Goal: Contribute content: Add original content to the website for others to see

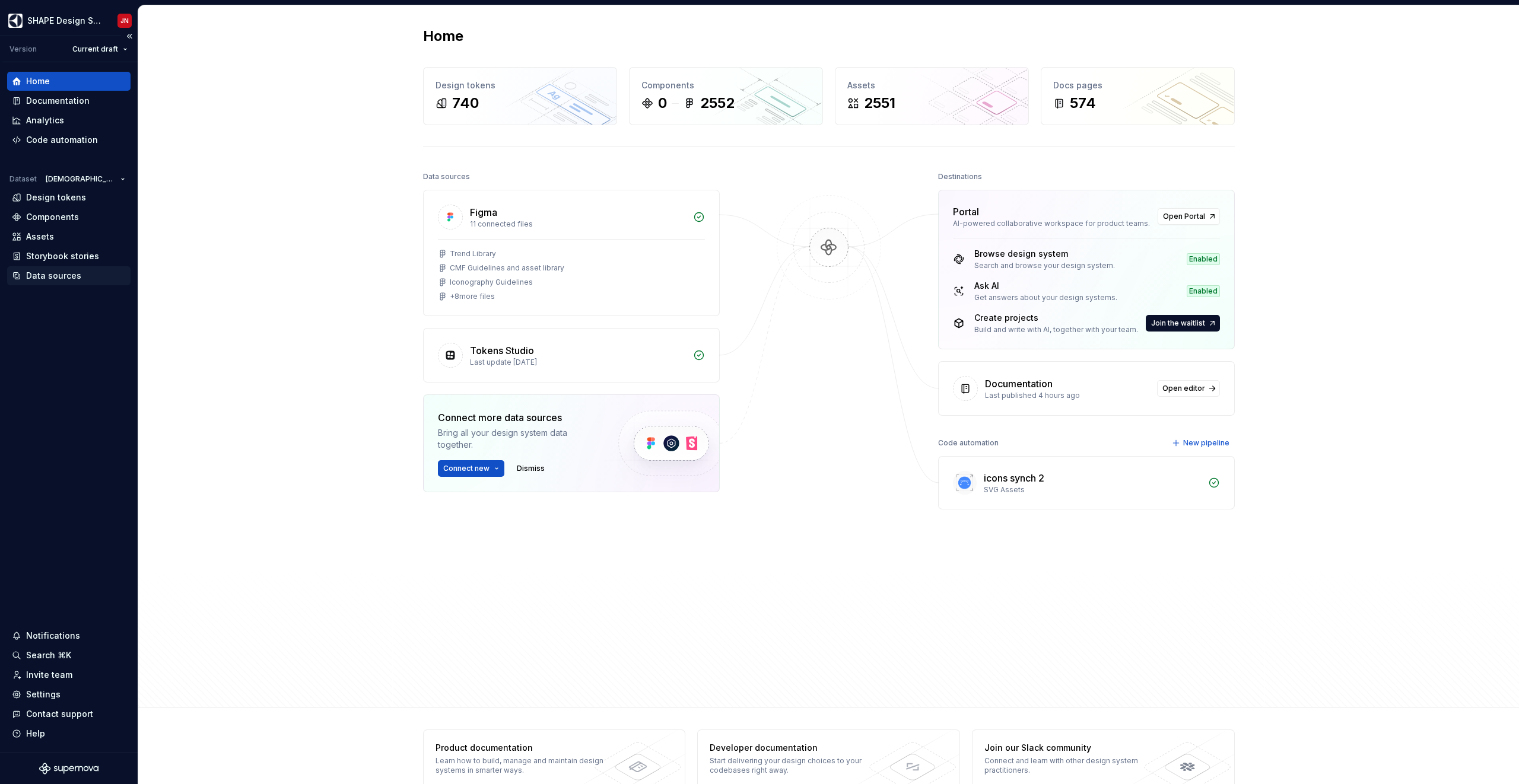
click at [64, 279] on div "Data sources" at bounding box center [54, 276] width 55 height 12
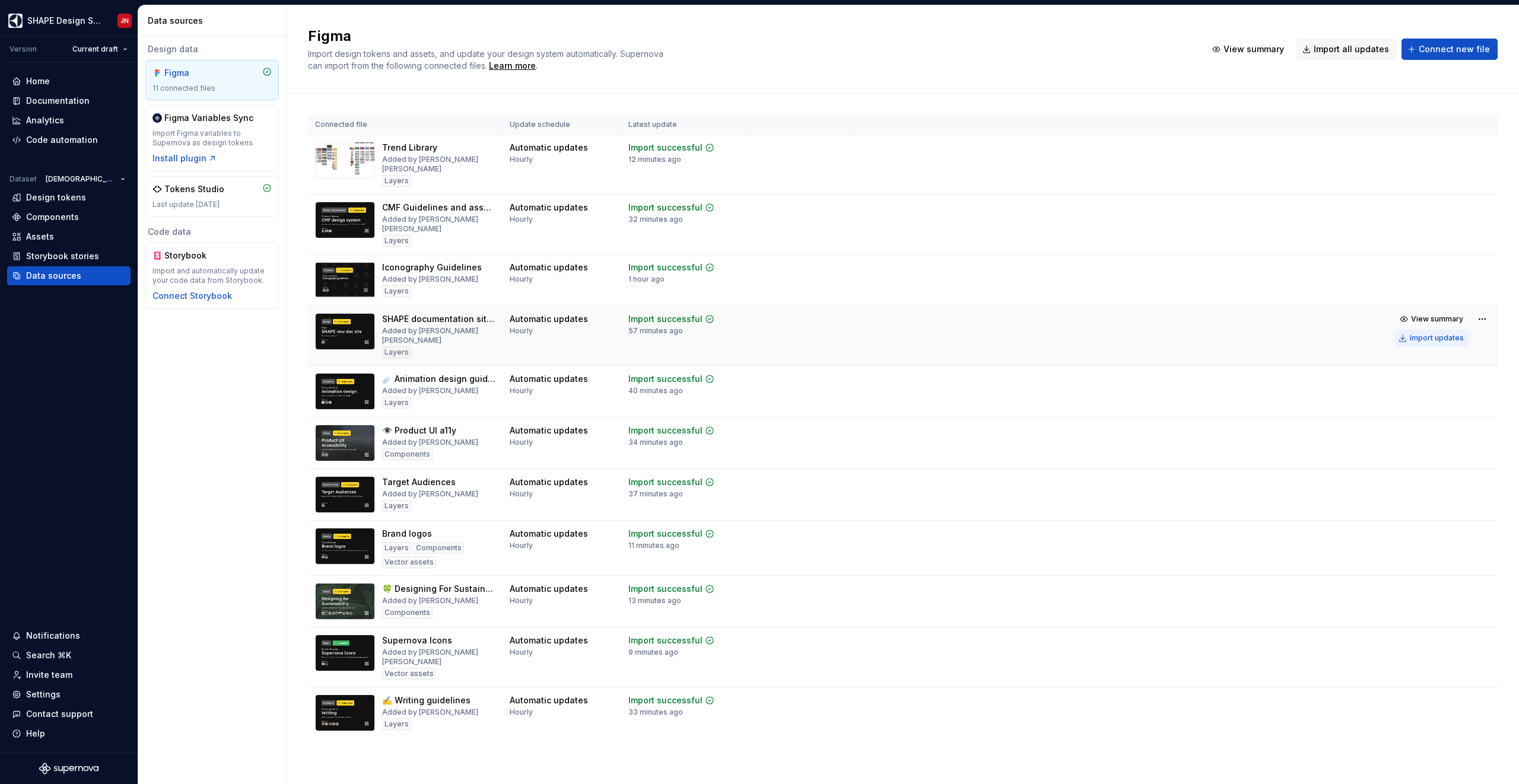
click at [897, 330] on button "Import updates" at bounding box center [1432, 338] width 74 height 17
click at [897, 333] on div "Import updates" at bounding box center [1436, 338] width 54 height 10
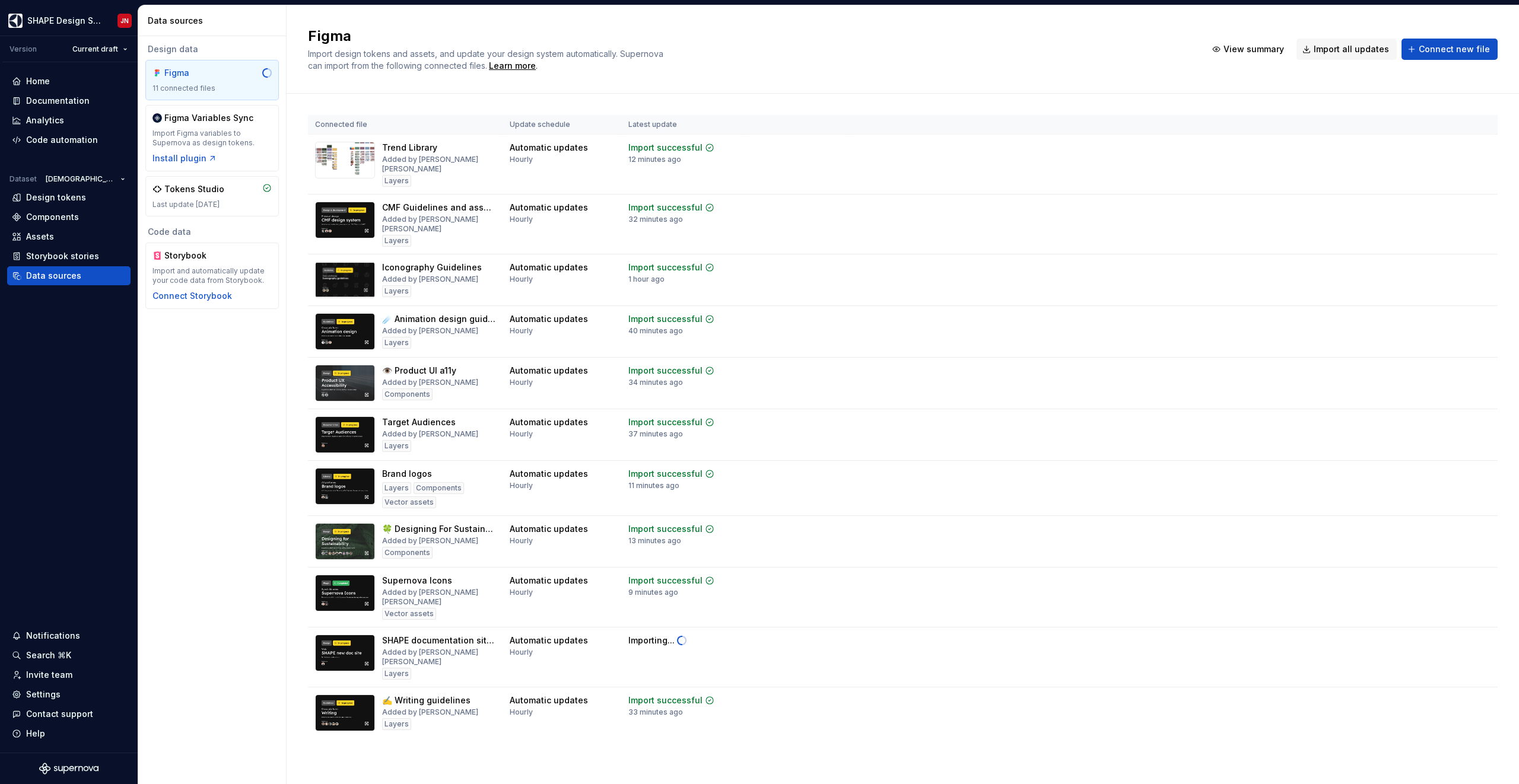
click at [659, 122] on th "Latest update" at bounding box center [683, 125] width 124 height 20
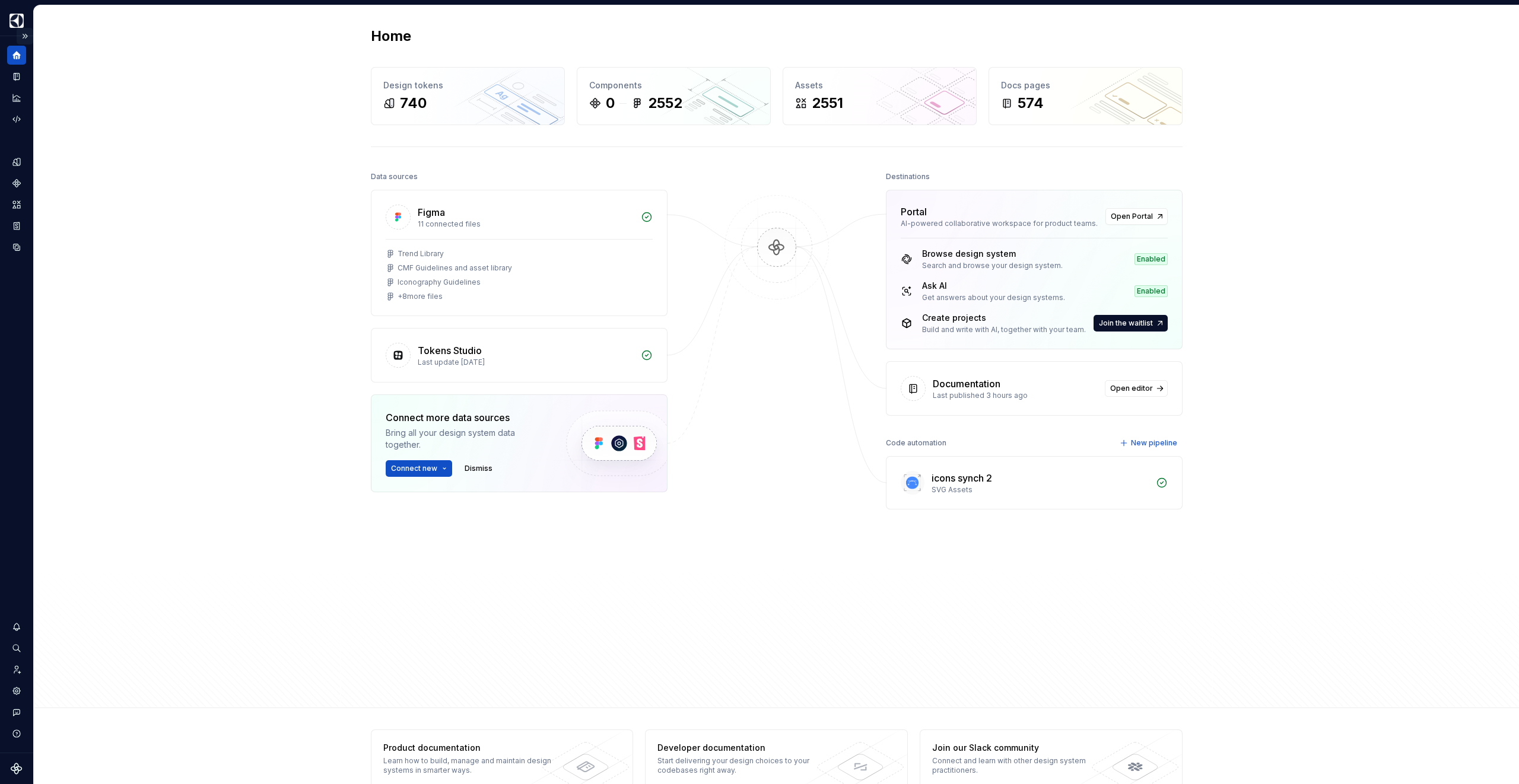
click at [20, 33] on button "Expand sidebar" at bounding box center [25, 36] width 17 height 17
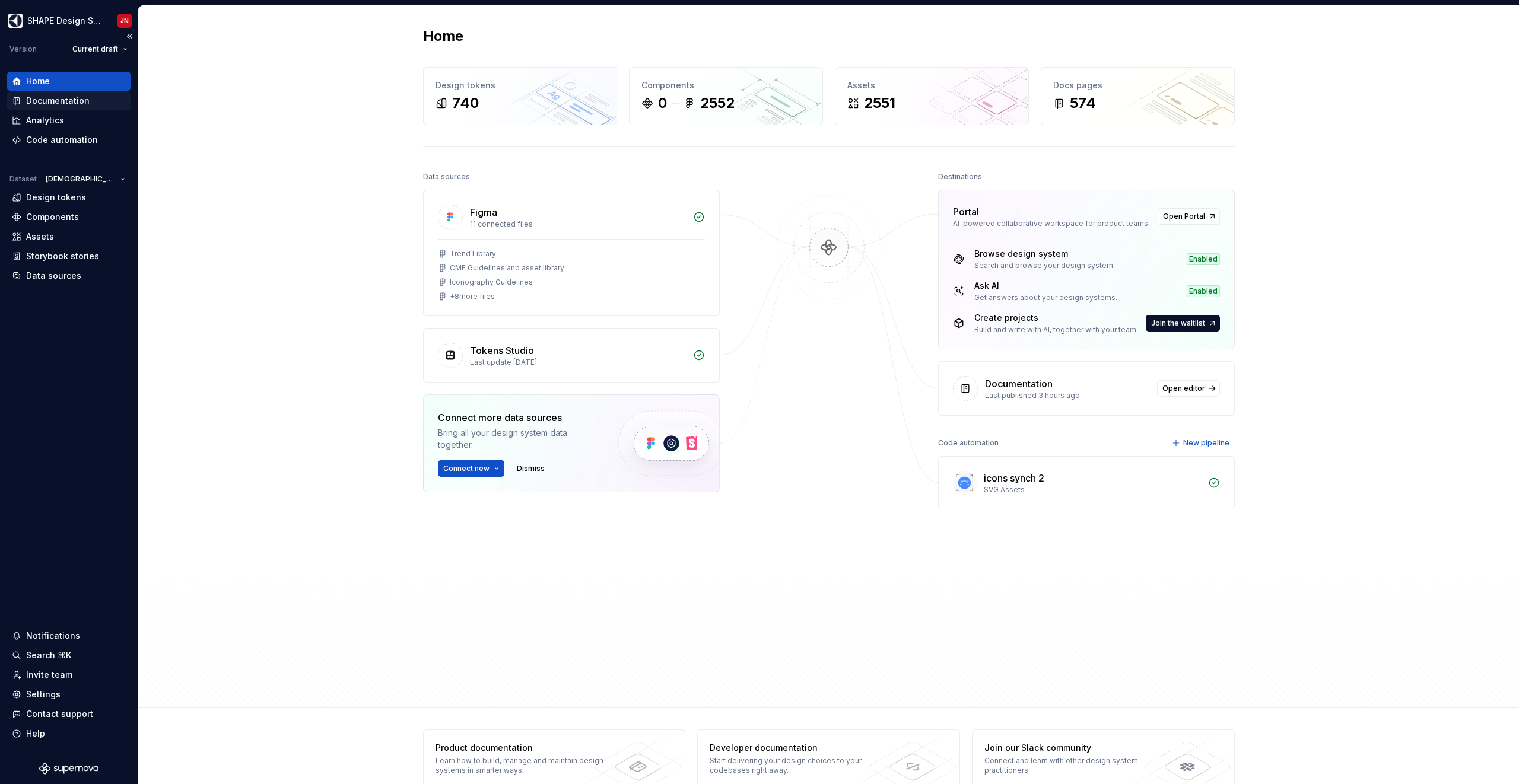
click at [67, 97] on div "Documentation" at bounding box center [58, 101] width 64 height 12
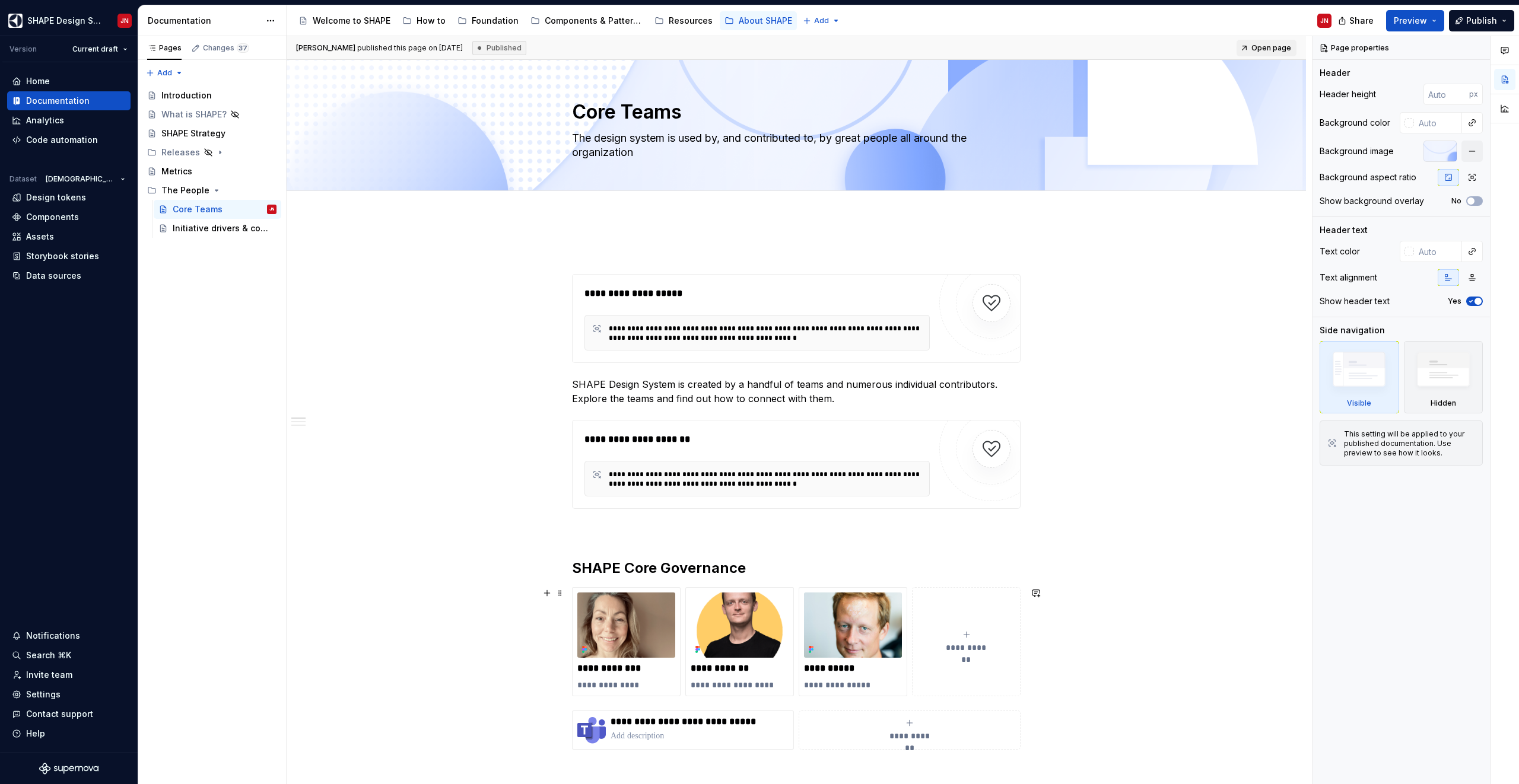
click at [977, 641] on div "**********" at bounding box center [966, 642] width 98 height 24
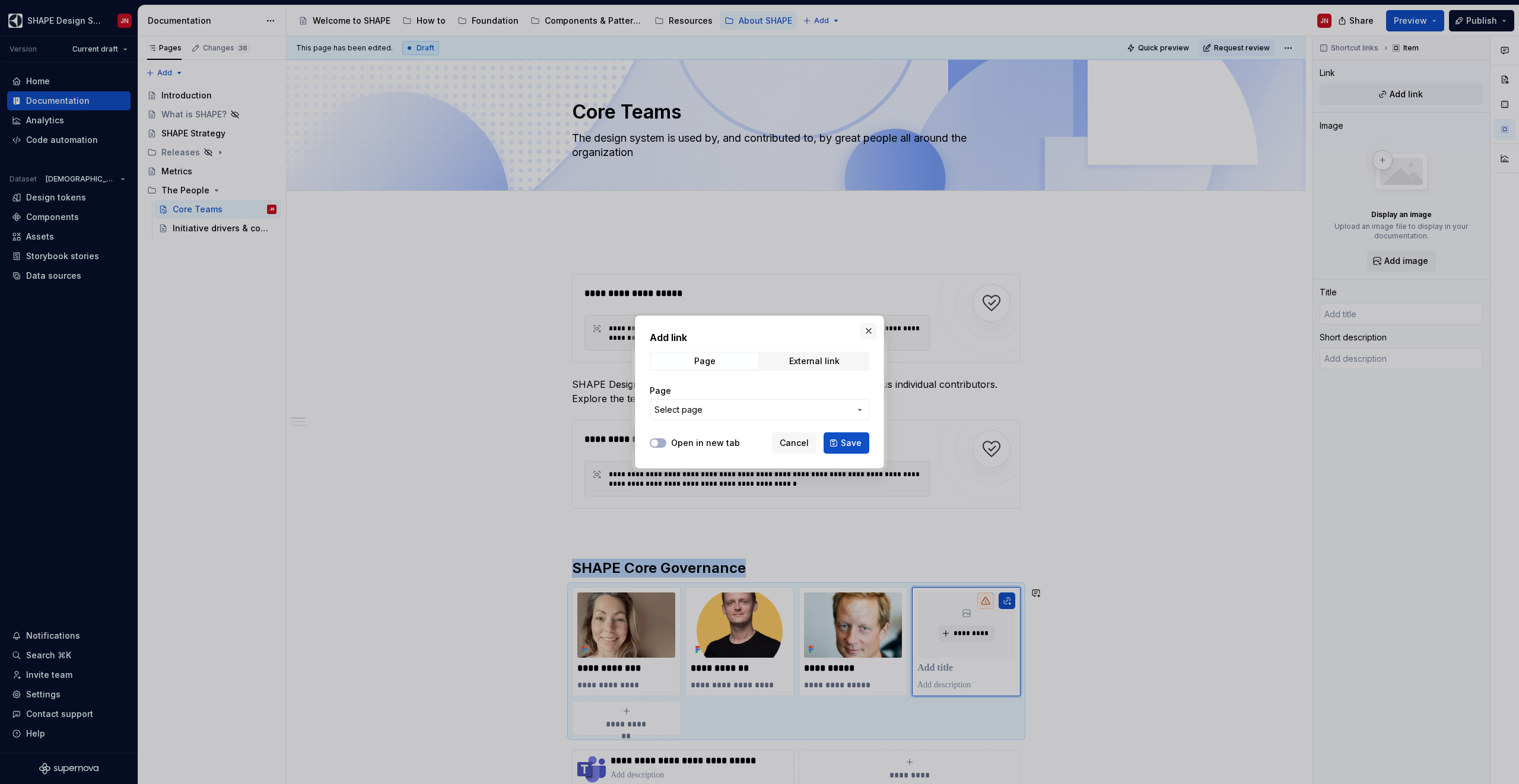
click at [866, 330] on button "button" at bounding box center [869, 331] width 17 height 17
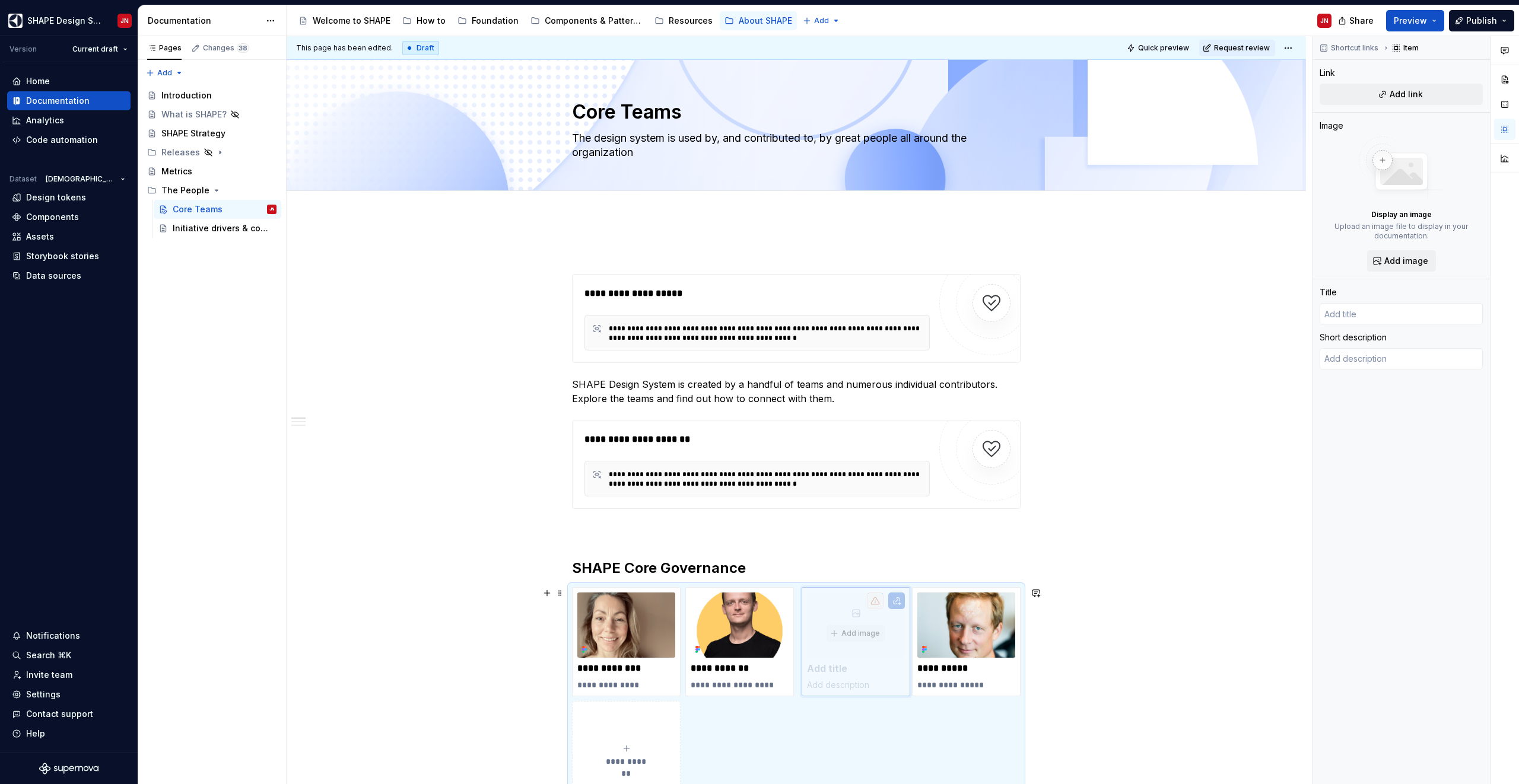
drag, startPoint x: 944, startPoint y: 606, endPoint x: 843, endPoint y: 606, distance: 101.0
click at [843, 606] on body "SHAPE Design System JN Version Current draft Home Documentation Analytics Code …" at bounding box center [759, 392] width 1519 height 784
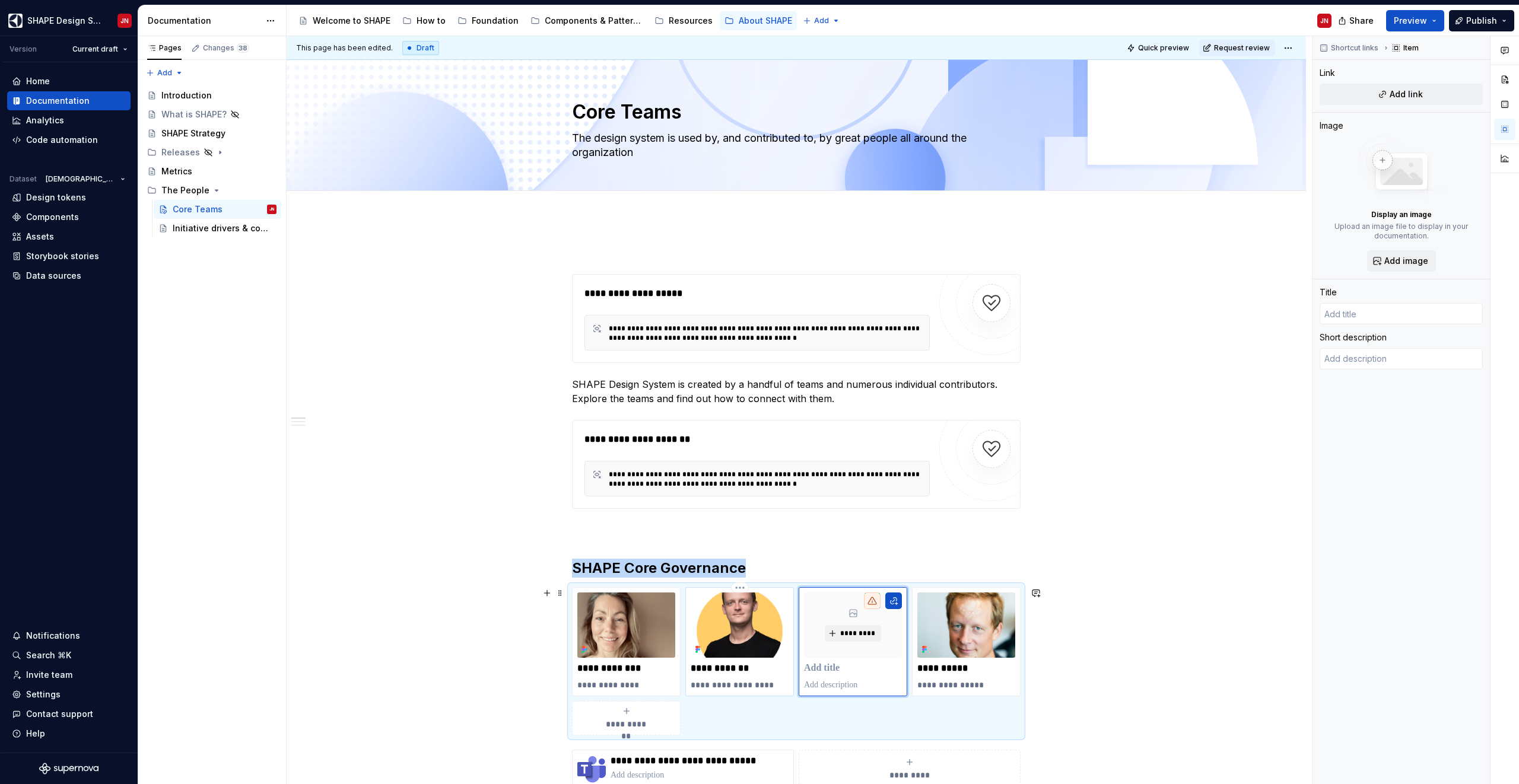
click at [737, 677] on div "**********" at bounding box center [740, 642] width 98 height 99
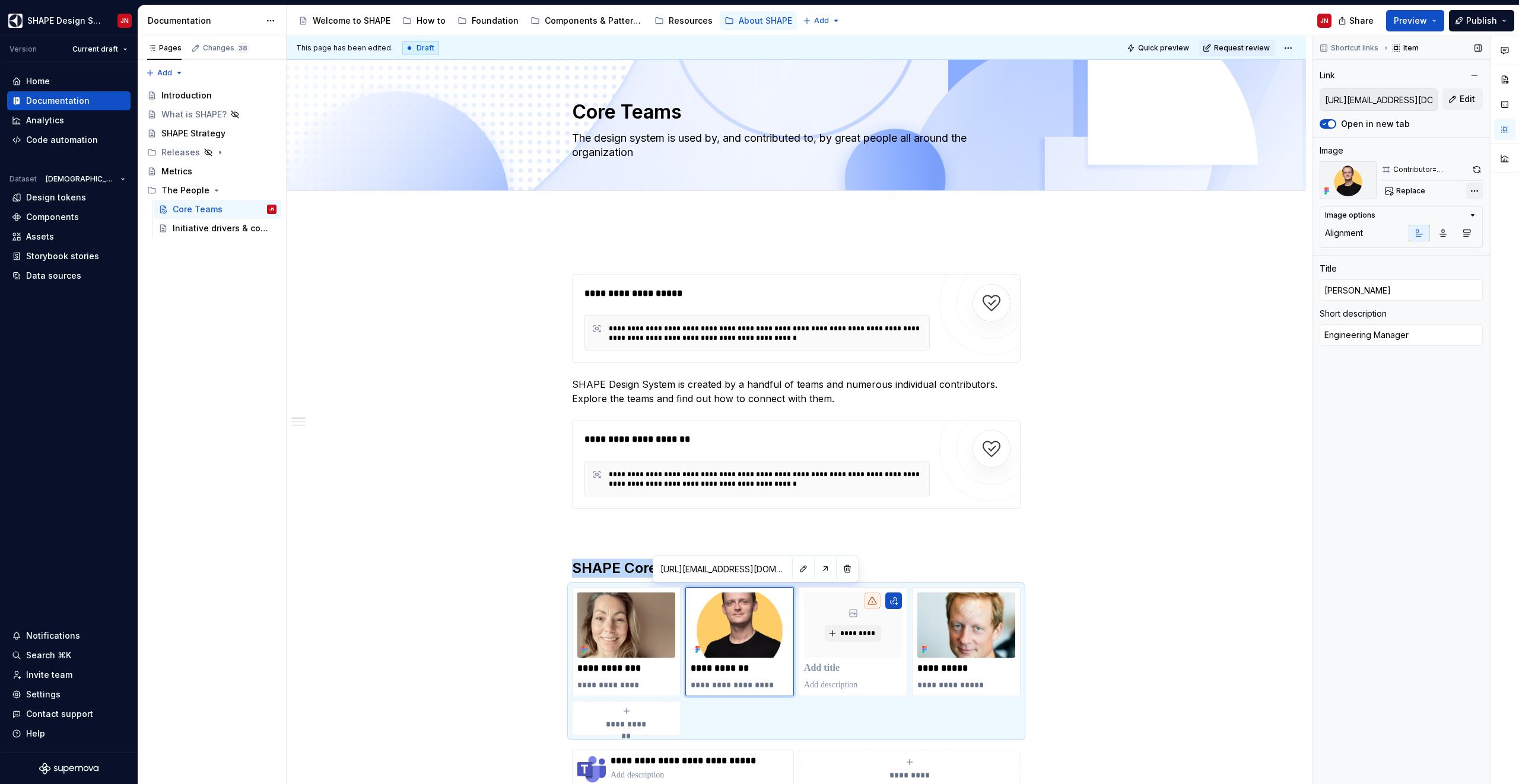
click at [1476, 190] on div "Comments Open comments No comments yet Select ‘Comment’ from the block context …" at bounding box center [1416, 410] width 206 height 748
click at [1398, 223] on div "File: SHAPE documentation site design" at bounding box center [1400, 231] width 122 height 19
click at [844, 670] on p at bounding box center [853, 669] width 98 height 12
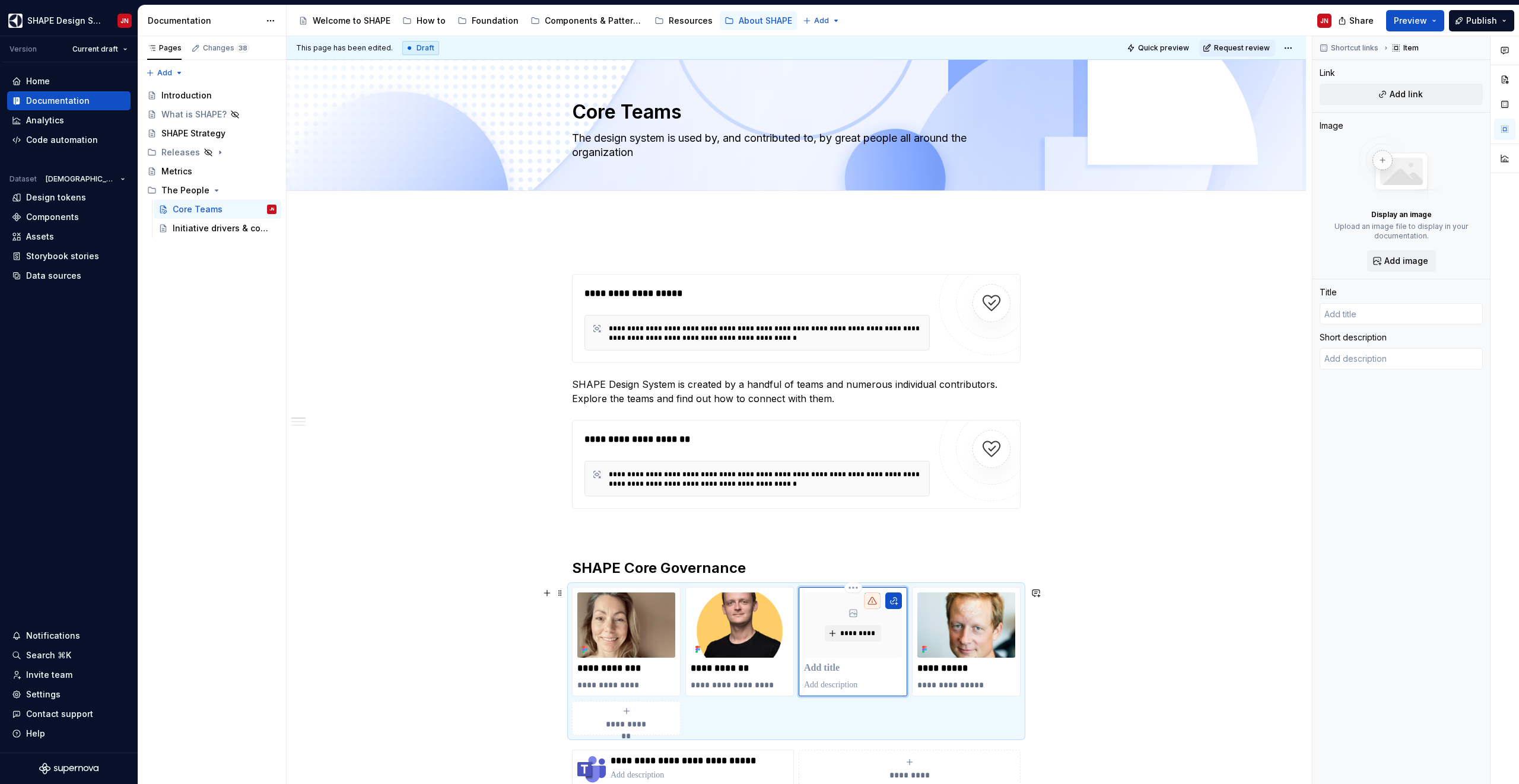
type textarea "*"
type input "T"
type textarea "*"
type input "To"
type textarea "*"
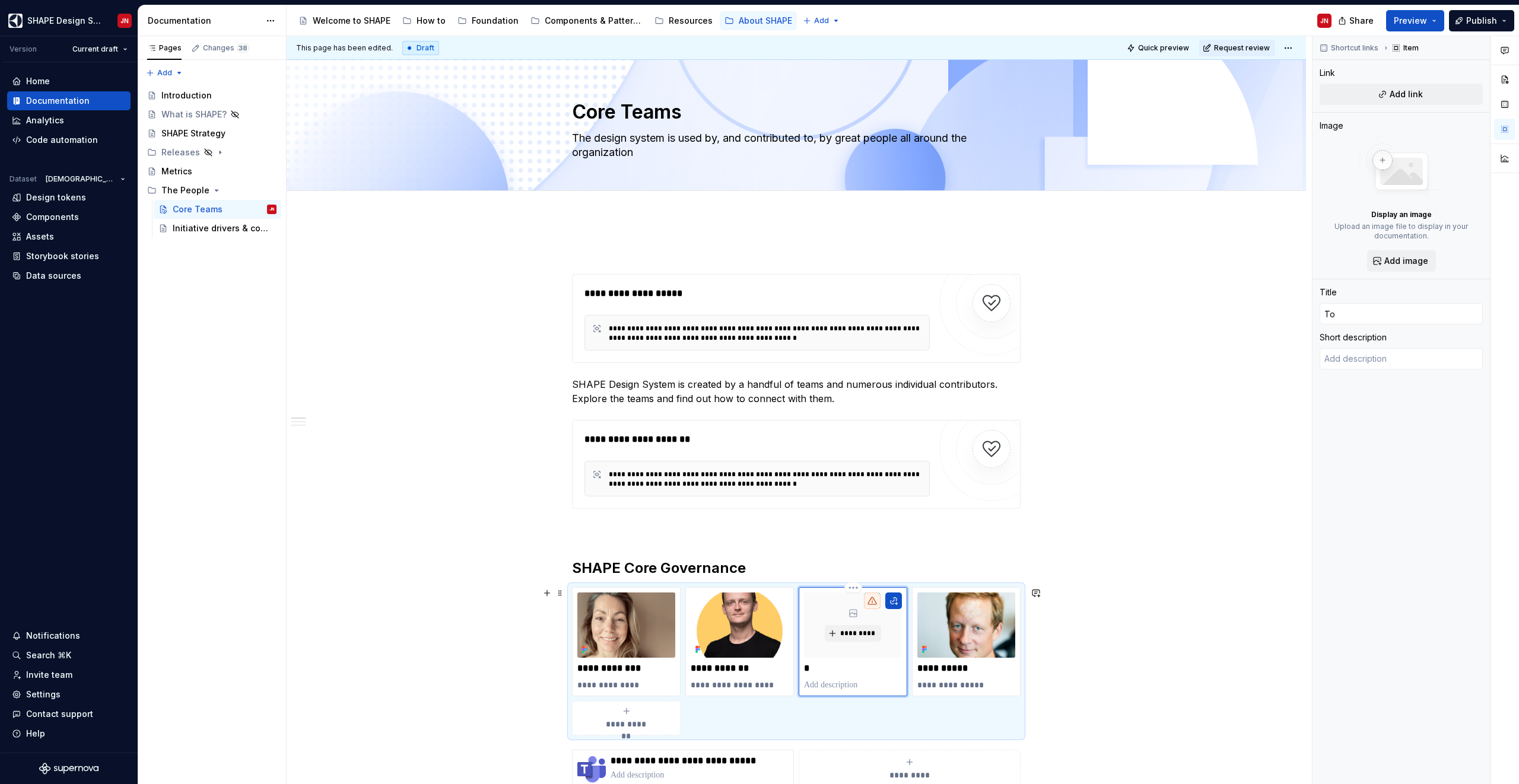
type input "[PERSON_NAME]"
type textarea "*"
type input "[PERSON_NAME]"
type textarea "*"
type input "[PERSON_NAME]"
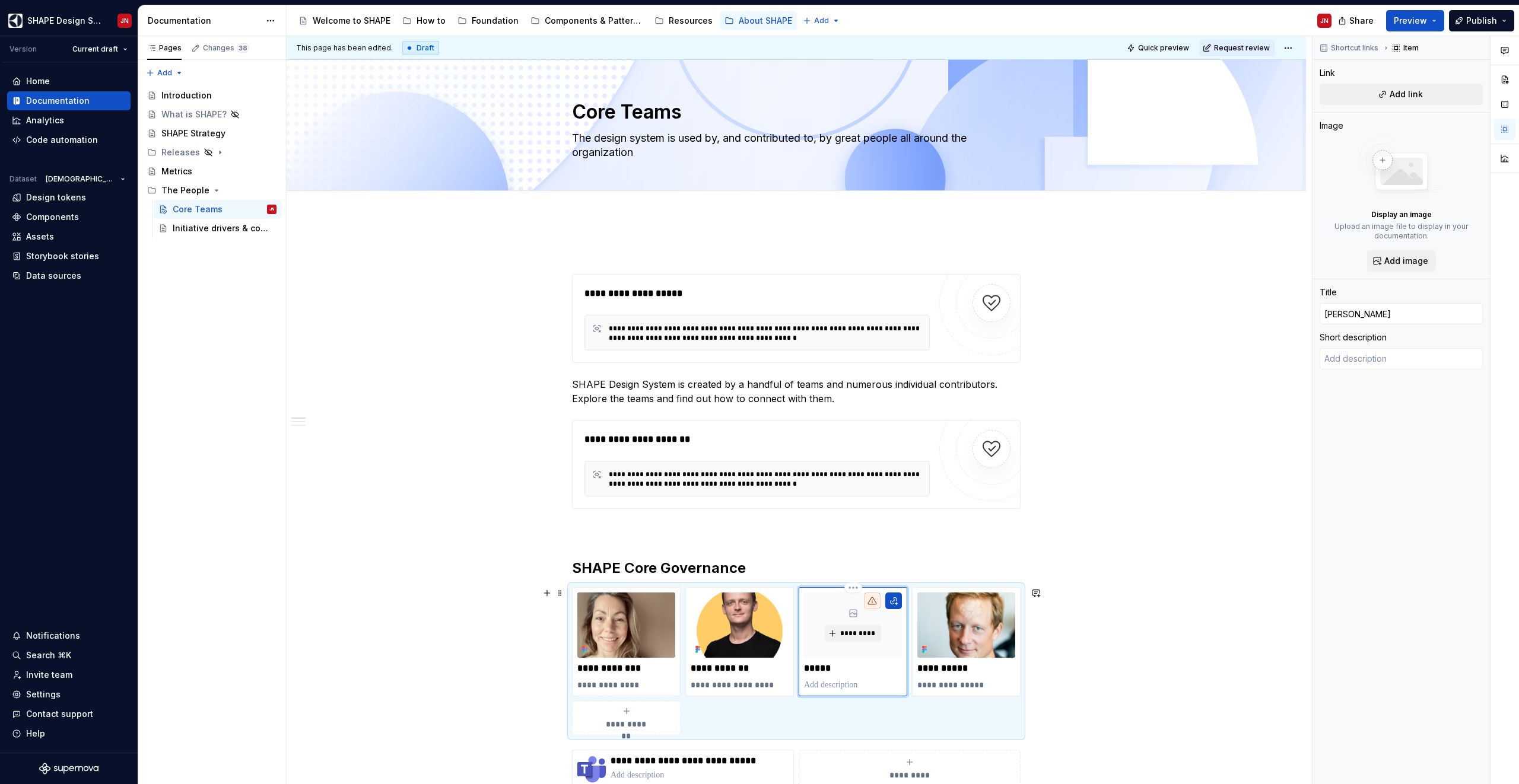
type textarea "*"
type input "[PERSON_NAME]"
type textarea "*"
type input "[PERSON_NAME]"
type textarea "*"
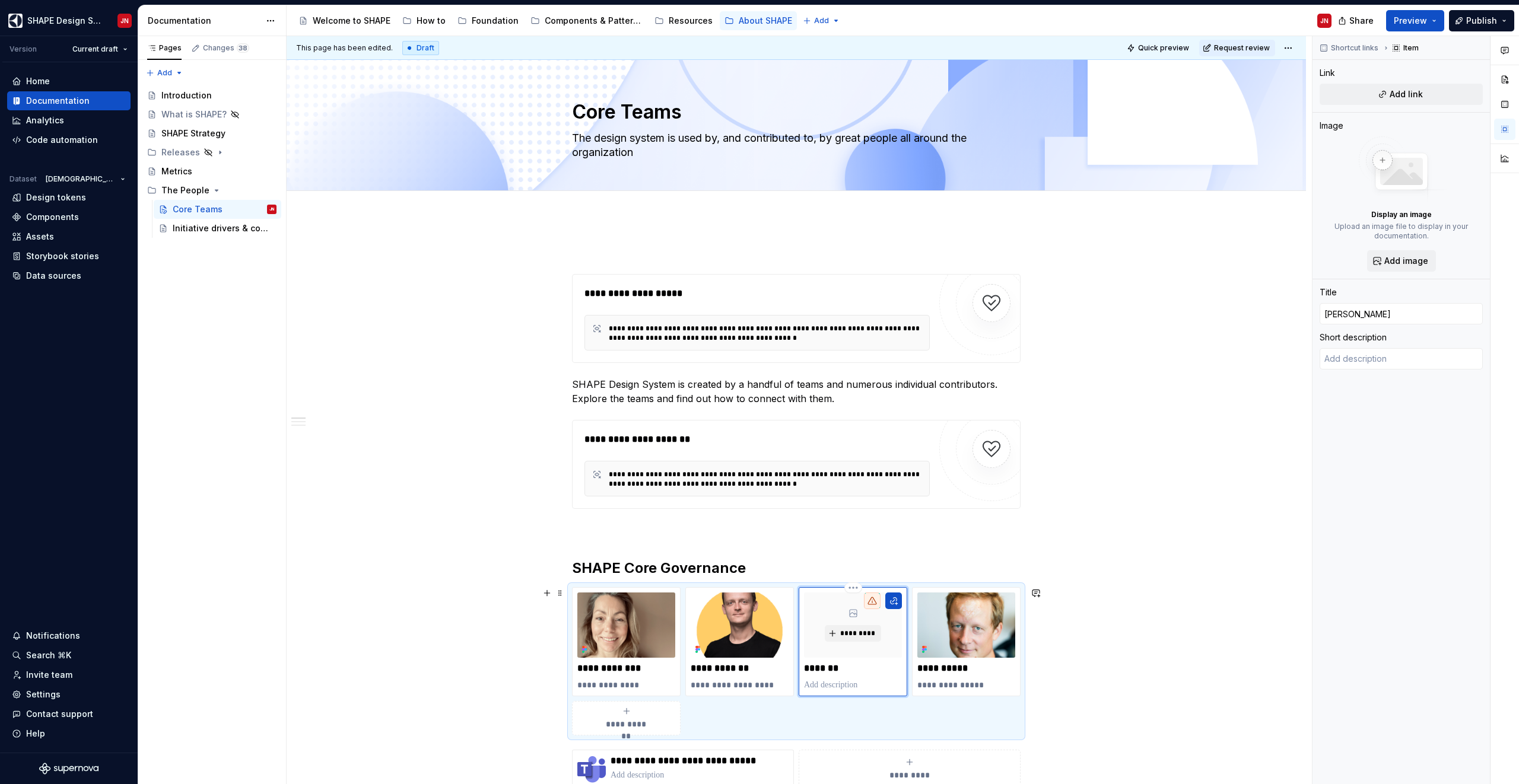
type input "[PERSON_NAME]"
type textarea "*"
type input "[PERSON_NAME]"
click at [838, 682] on p at bounding box center [853, 685] width 98 height 12
type textarea "*"
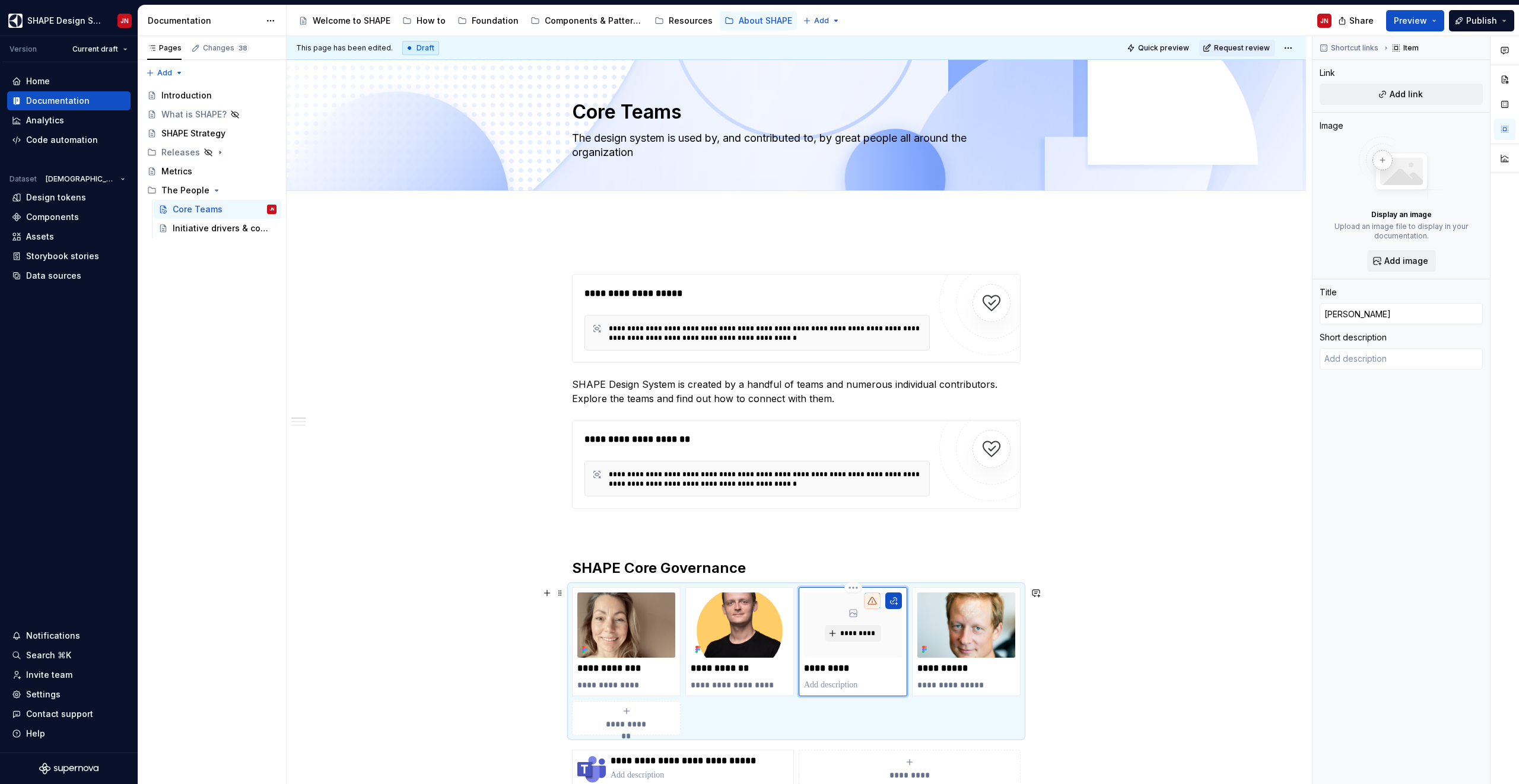
type textarea "AEG Brand Marketing Strategy Director"
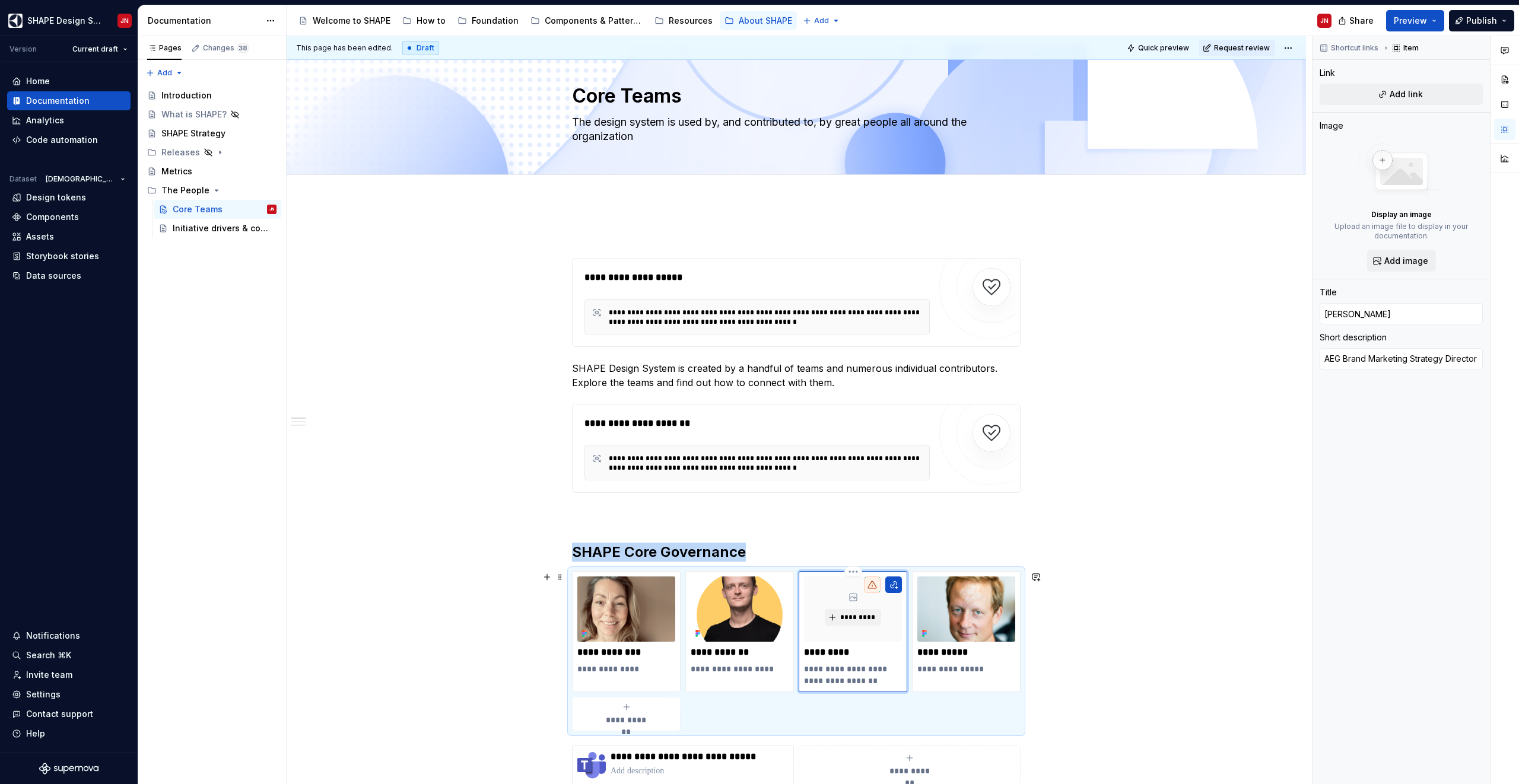
click at [872, 632] on div "*********" at bounding box center [853, 609] width 98 height 65
click at [778, 633] on img at bounding box center [740, 609] width 98 height 65
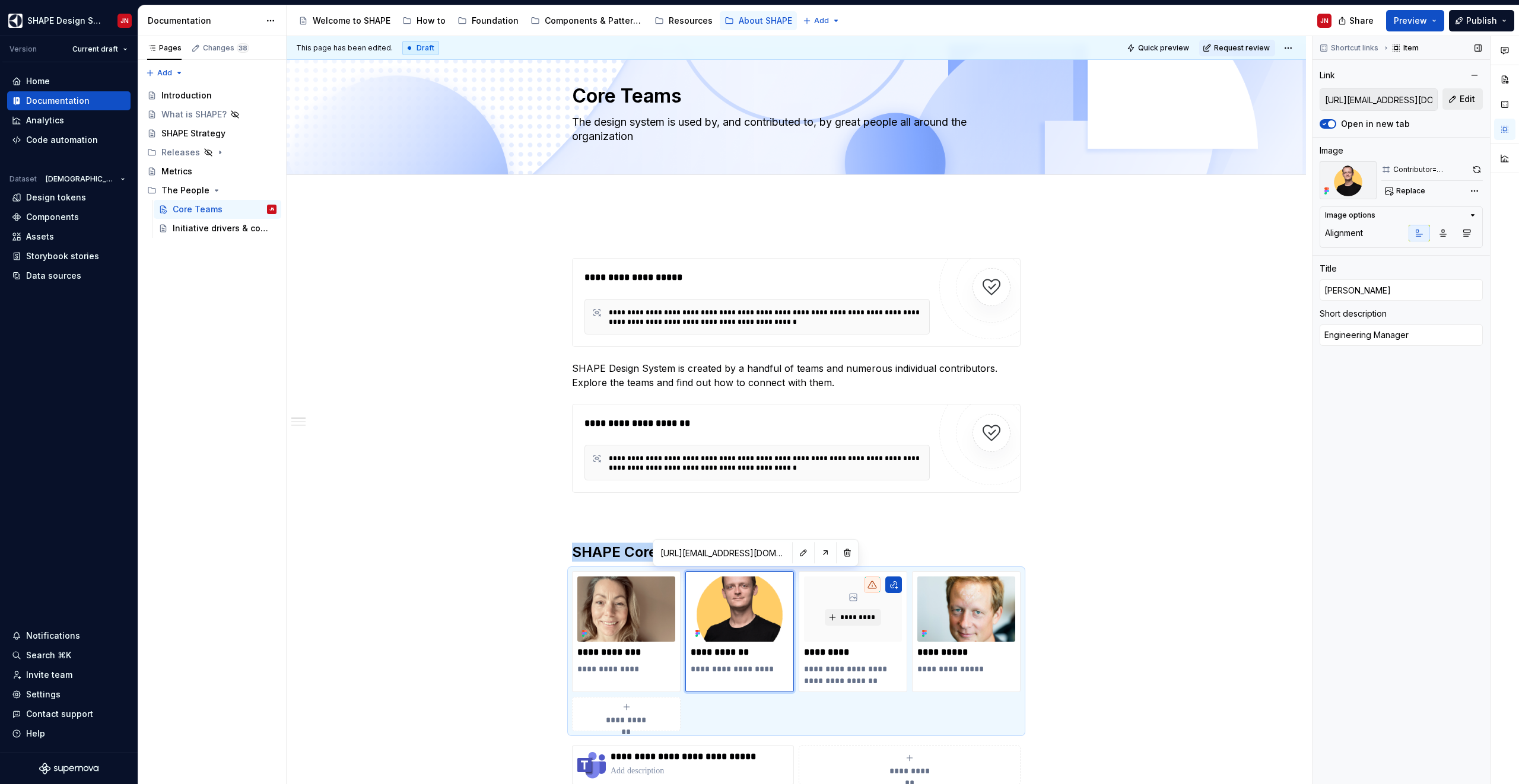
click at [1450, 103] on button "Edit" at bounding box center [1463, 99] width 40 height 21
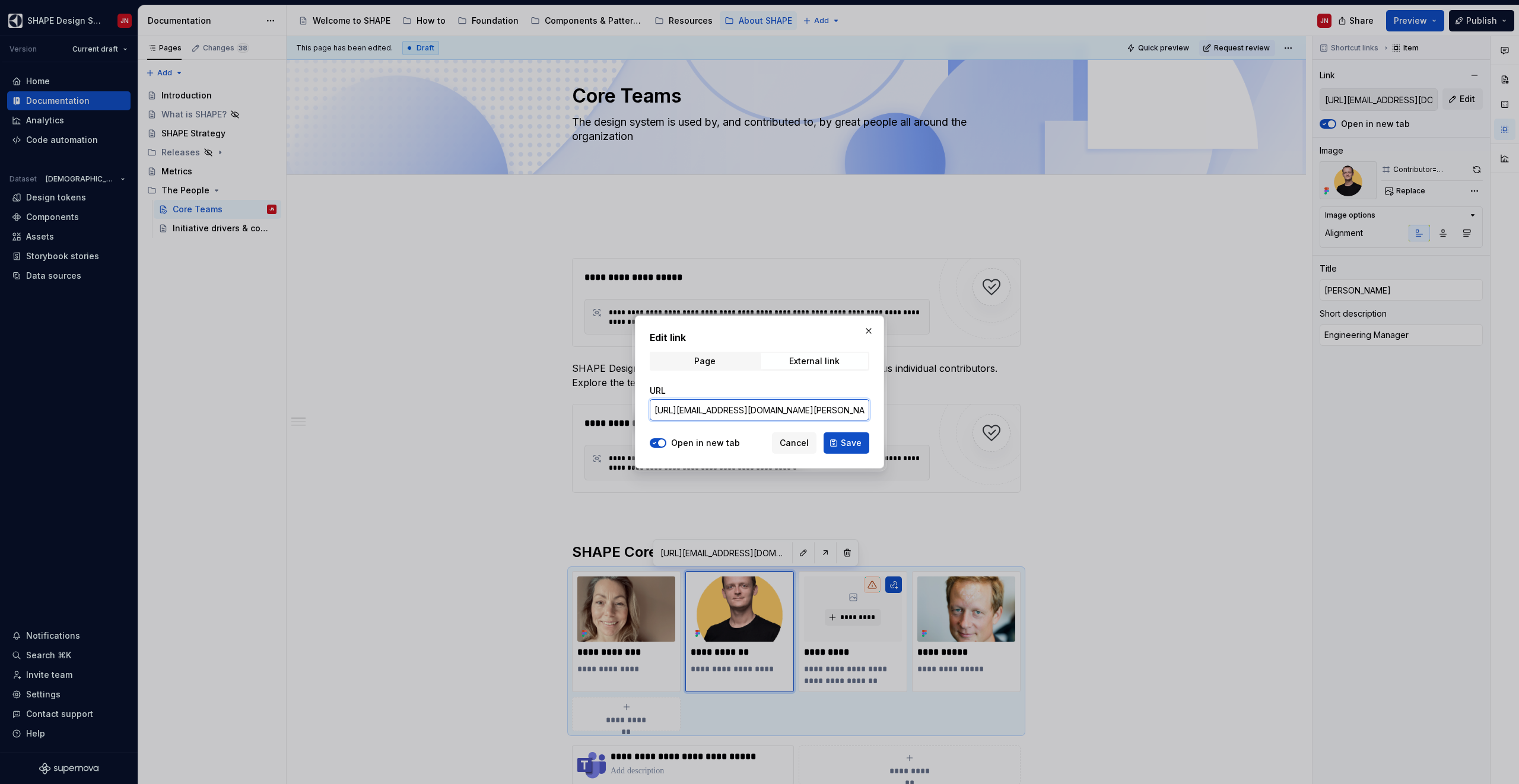
click at [791, 405] on input "[URL][EMAIL_ADDRESS][DOMAIN_NAME][PERSON_NAME][DOMAIN_NAME]" at bounding box center [759, 410] width 219 height 21
click at [867, 330] on button "button" at bounding box center [869, 331] width 17 height 17
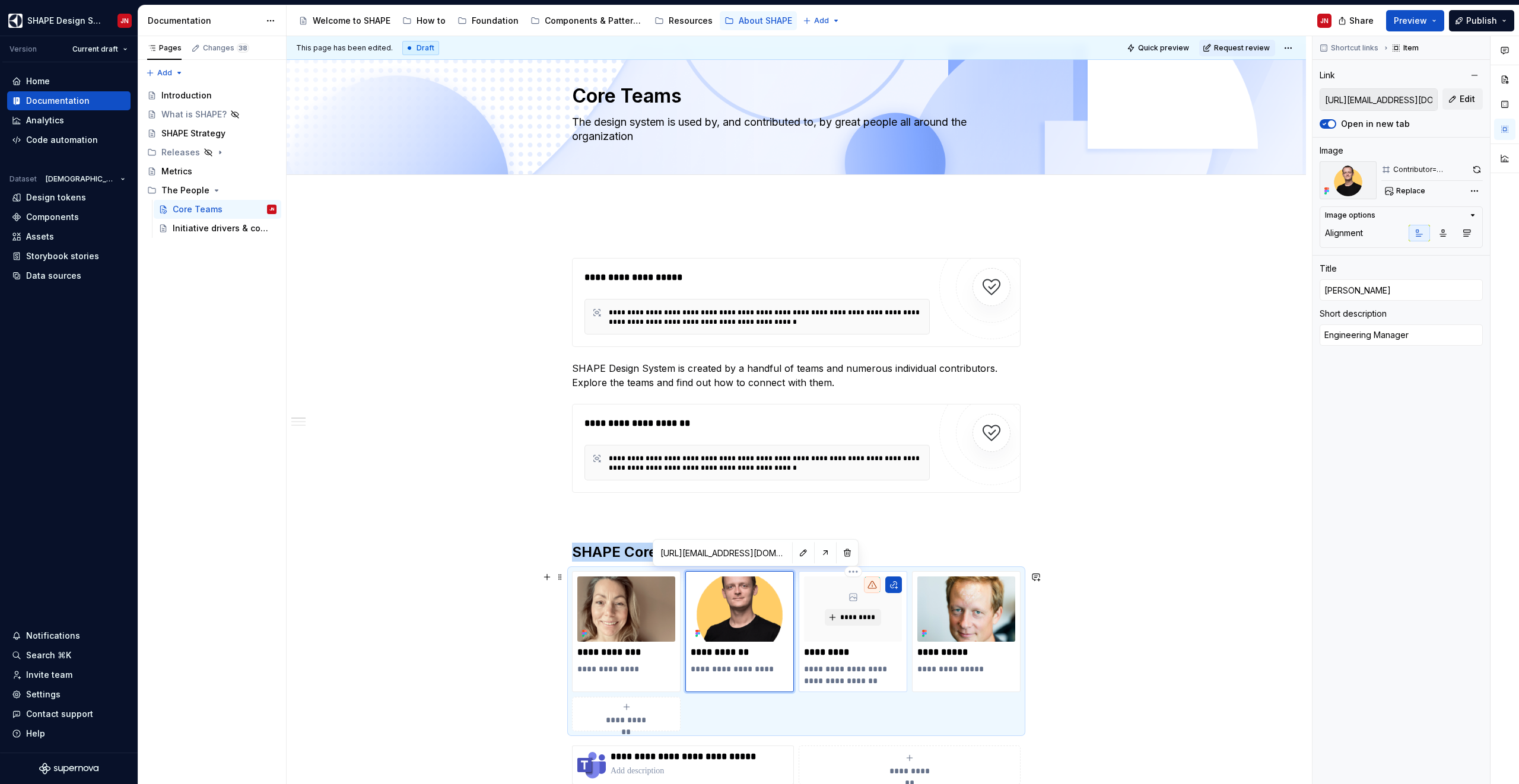
click at [855, 638] on div "*********" at bounding box center [853, 609] width 98 height 65
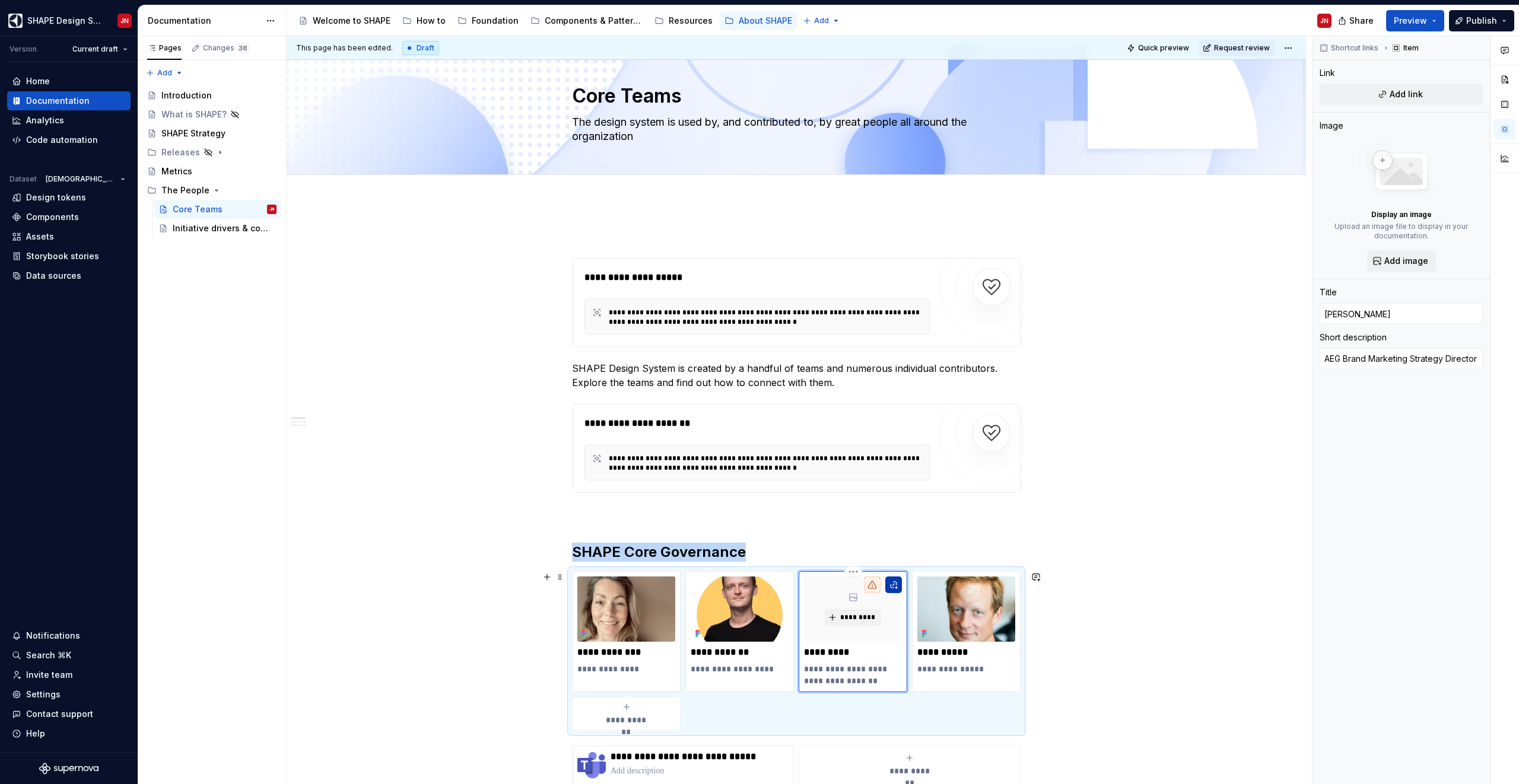
click at [900, 590] on button "button" at bounding box center [894, 585] width 17 height 17
type textarea "*"
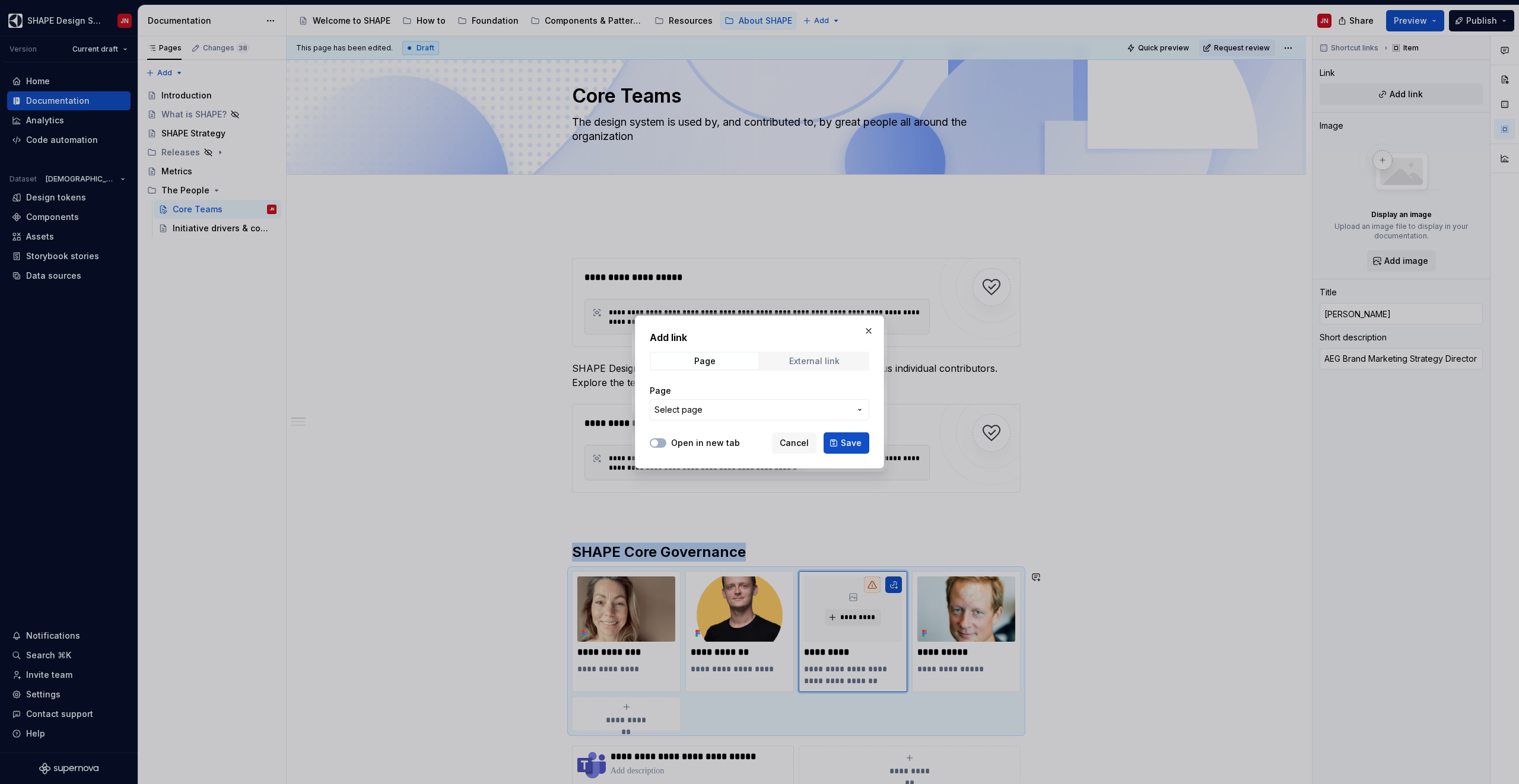
click at [792, 367] on span "External link" at bounding box center [814, 361] width 108 height 17
click at [739, 413] on input "URL" at bounding box center [759, 410] width 219 height 21
paste input "[URL][EMAIL_ADDRESS][DOMAIN_NAME][PERSON_NAME][DOMAIN_NAME]"
click at [657, 440] on icon "button" at bounding box center [655, 443] width 10 height 7
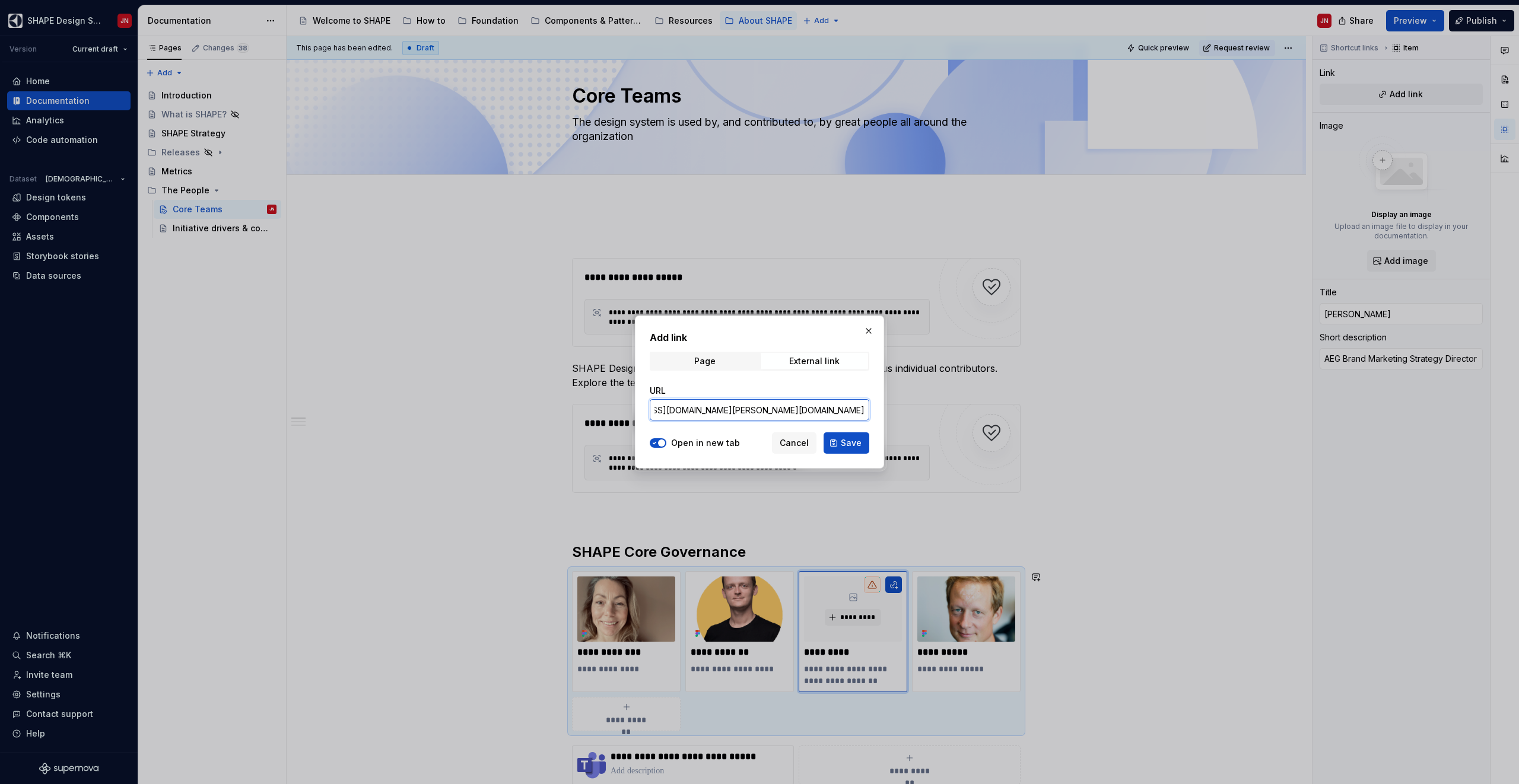
scroll to position [0, 89]
drag, startPoint x: 839, startPoint y: 411, endPoint x: 895, endPoint y: 418, distance: 56.4
click at [895, 418] on div "Add link Page External link URL [URL][EMAIL_ADDRESS][DOMAIN_NAME][PERSON_NAME][…" at bounding box center [759, 392] width 1519 height 784
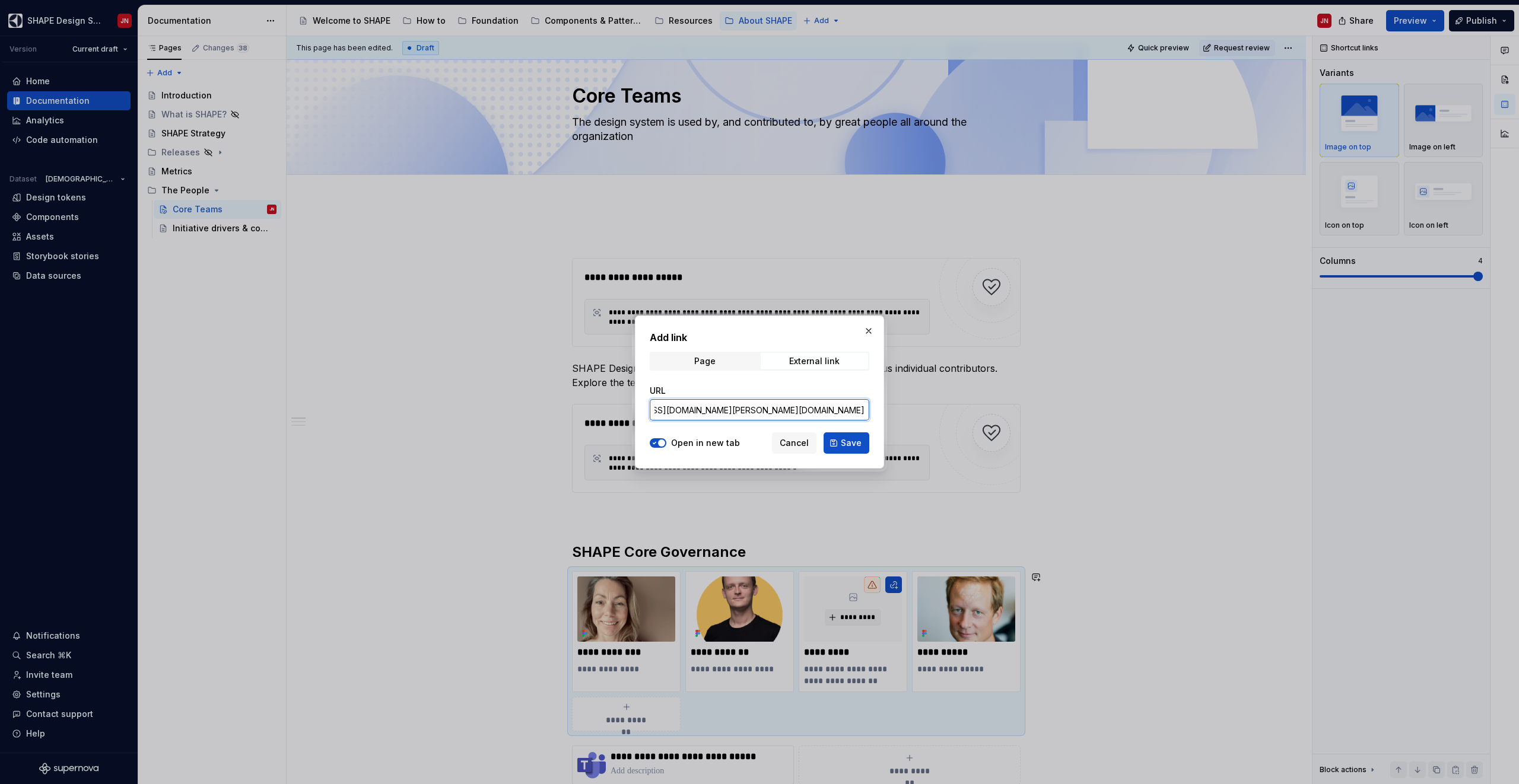
scroll to position [0, 0]
paste input "[PERSON_NAME].[PERSON_NAME]"
click at [838, 410] on input "[URL][EMAIL_ADDRESS][DOMAIN_NAME][PERSON_NAME][DOMAIN_NAME]" at bounding box center [759, 410] width 219 height 21
paste input "[PERSON_NAME].[PERSON_NAME]"
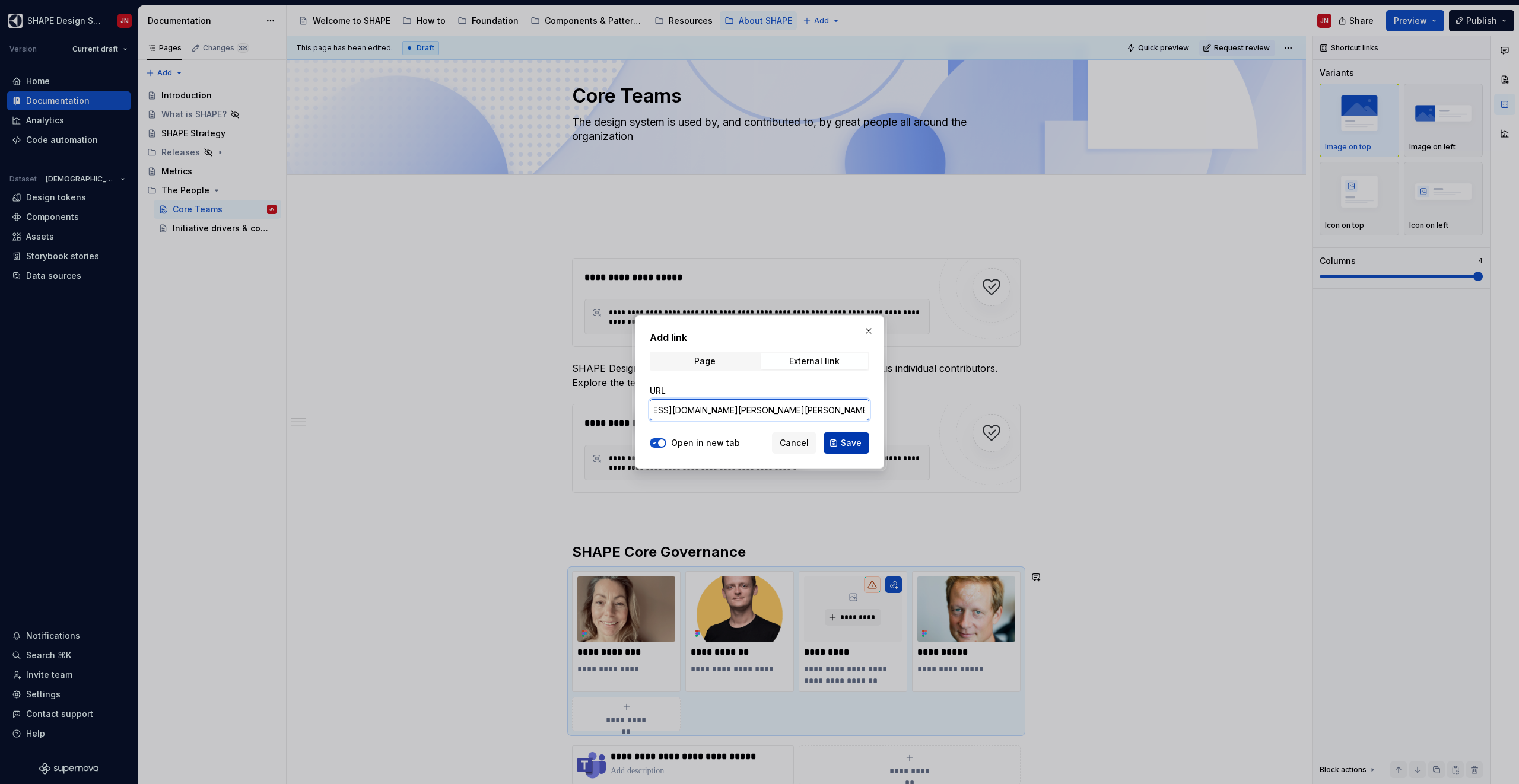
type input "[URL][EMAIL_ADDRESS][DOMAIN_NAME][PERSON_NAME][PERSON_NAME][DOMAIN_NAME]"
click at [855, 446] on span "Save" at bounding box center [851, 443] width 21 height 12
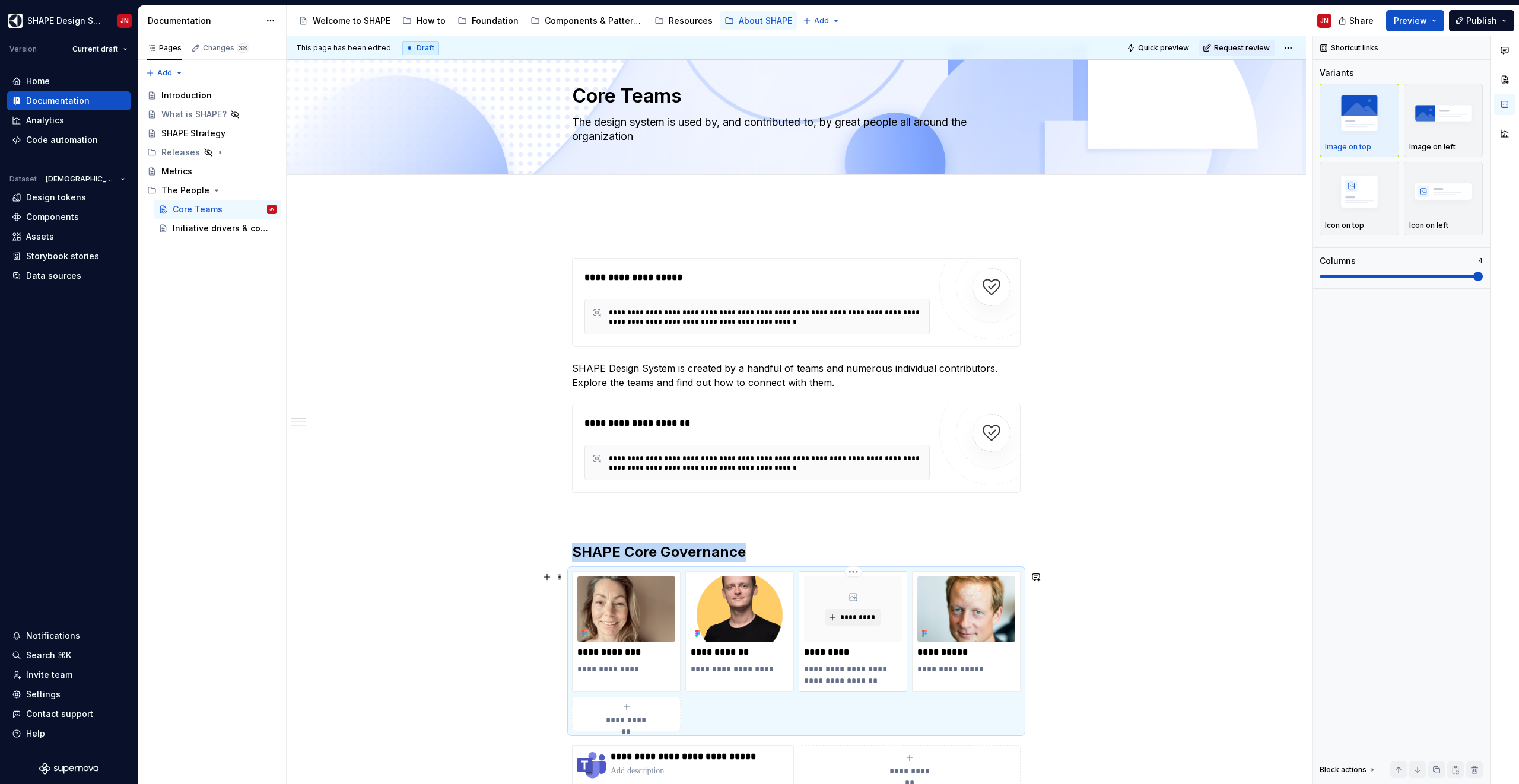
click at [862, 632] on div "*********" at bounding box center [853, 609] width 98 height 65
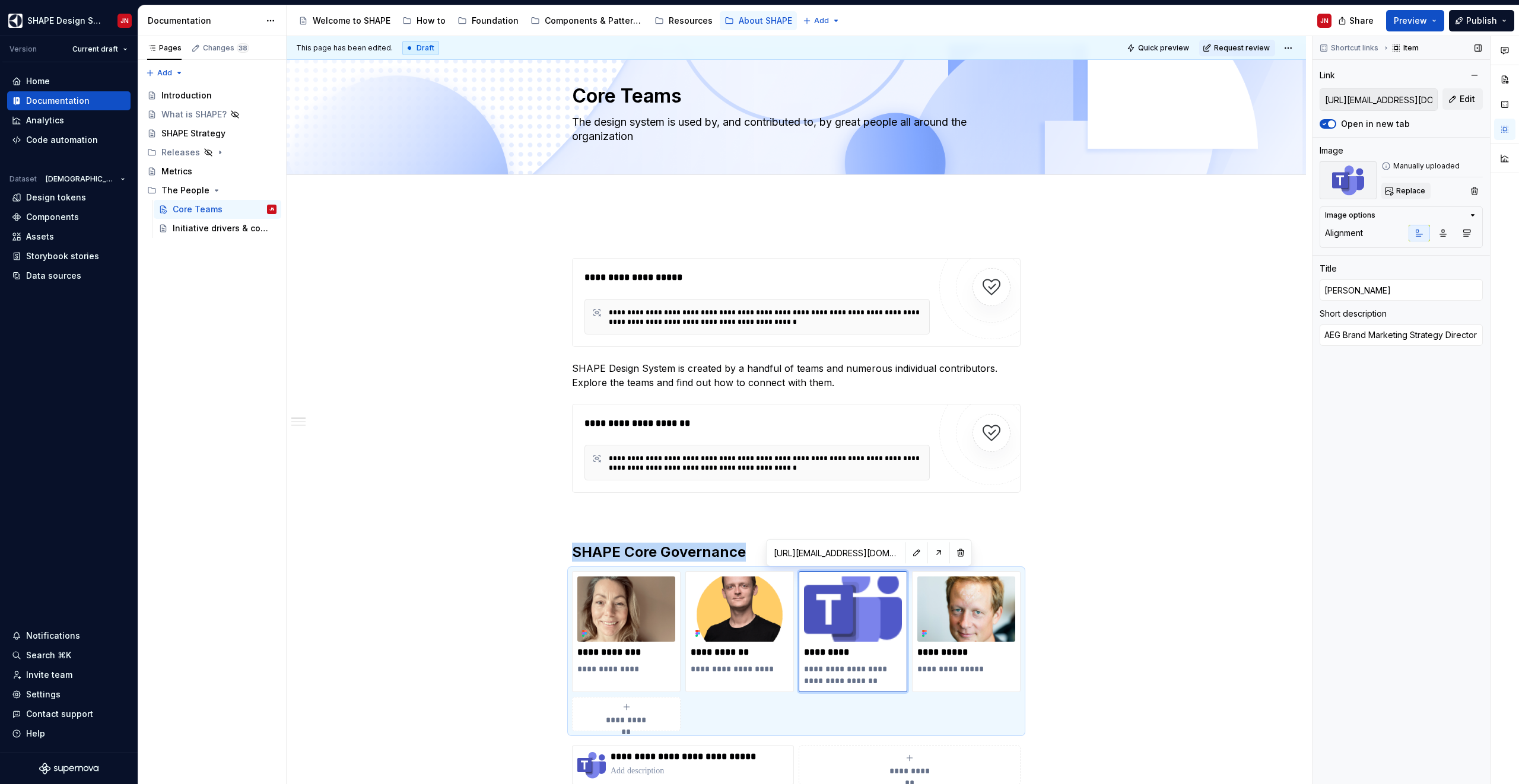
click at [1416, 190] on span "Replace" at bounding box center [1410, 191] width 29 height 10
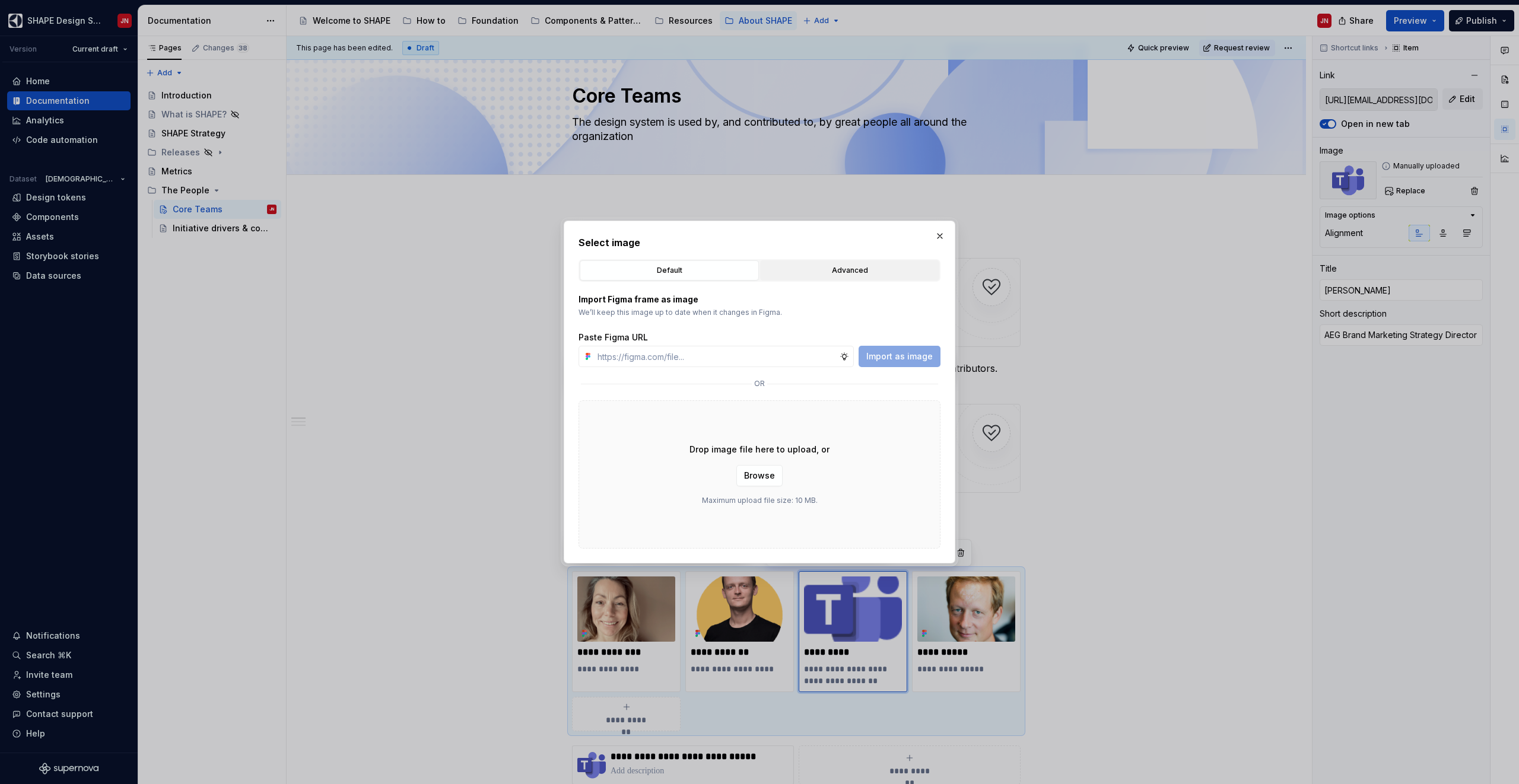
click at [855, 276] on button "Advanced" at bounding box center [849, 270] width 179 height 20
type textarea "*"
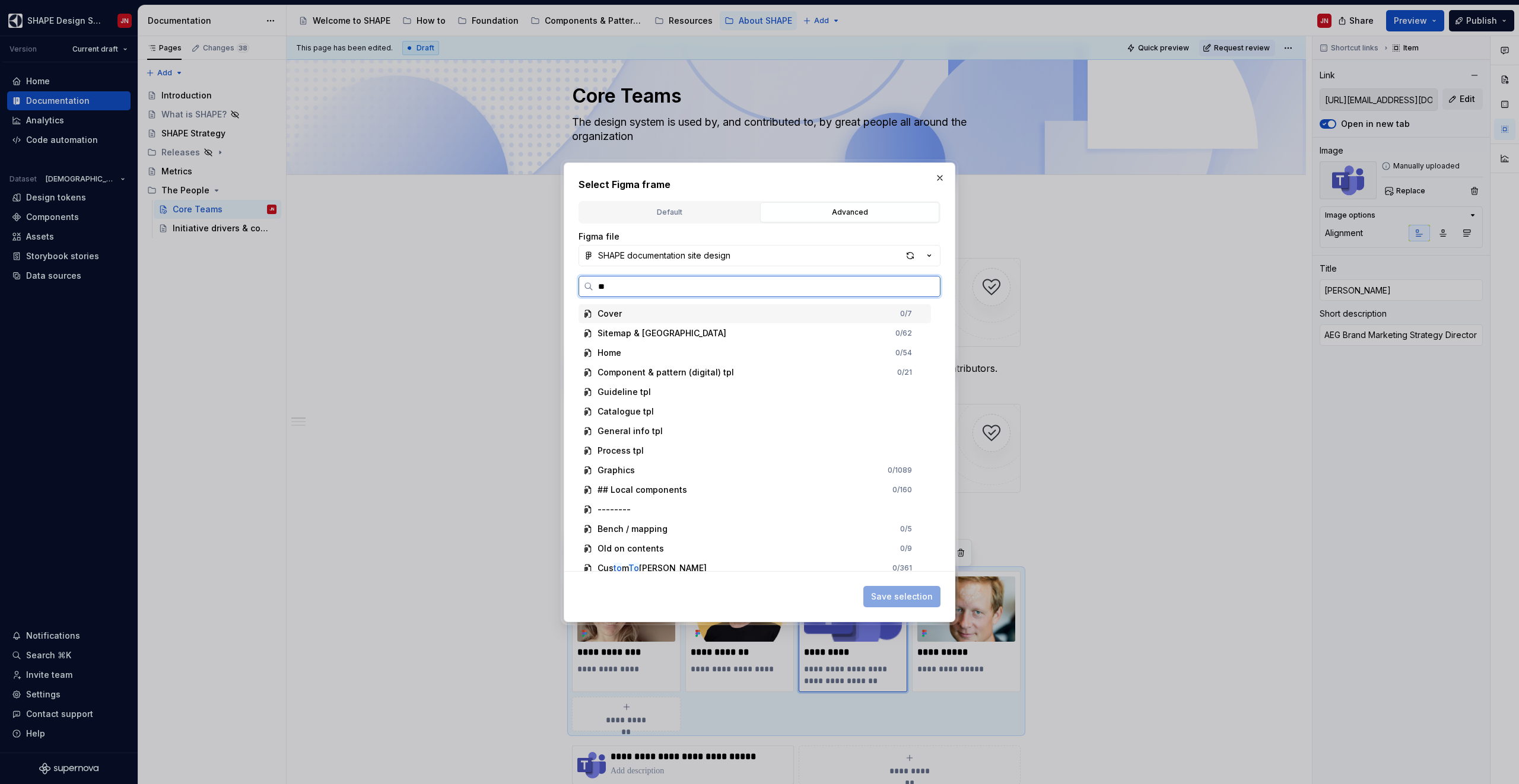
type input "***"
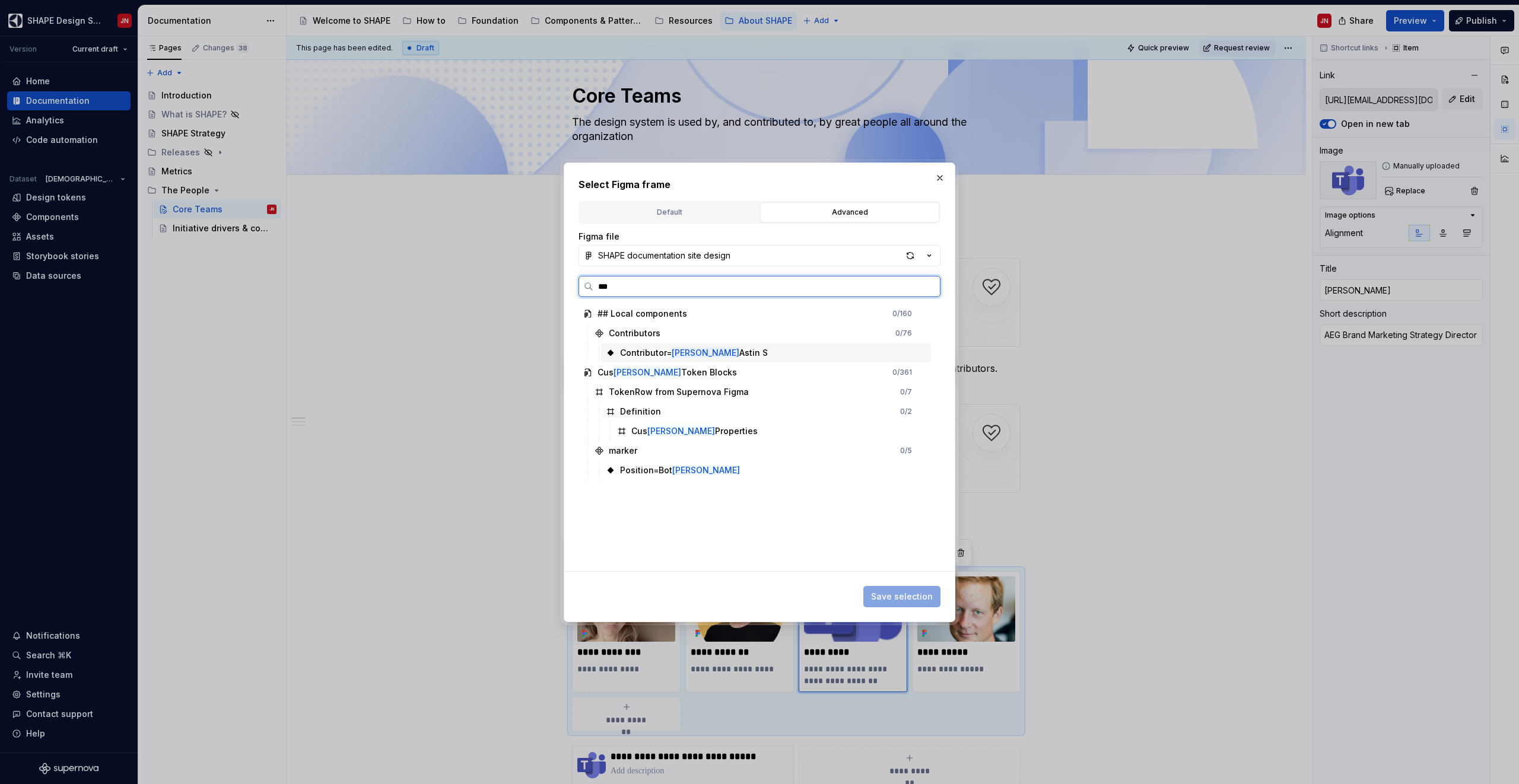
click at [666, 352] on div "Contributor= [PERSON_NAME] S" at bounding box center [694, 353] width 147 height 12
click at [894, 599] on span "Save selection" at bounding box center [902, 597] width 62 height 12
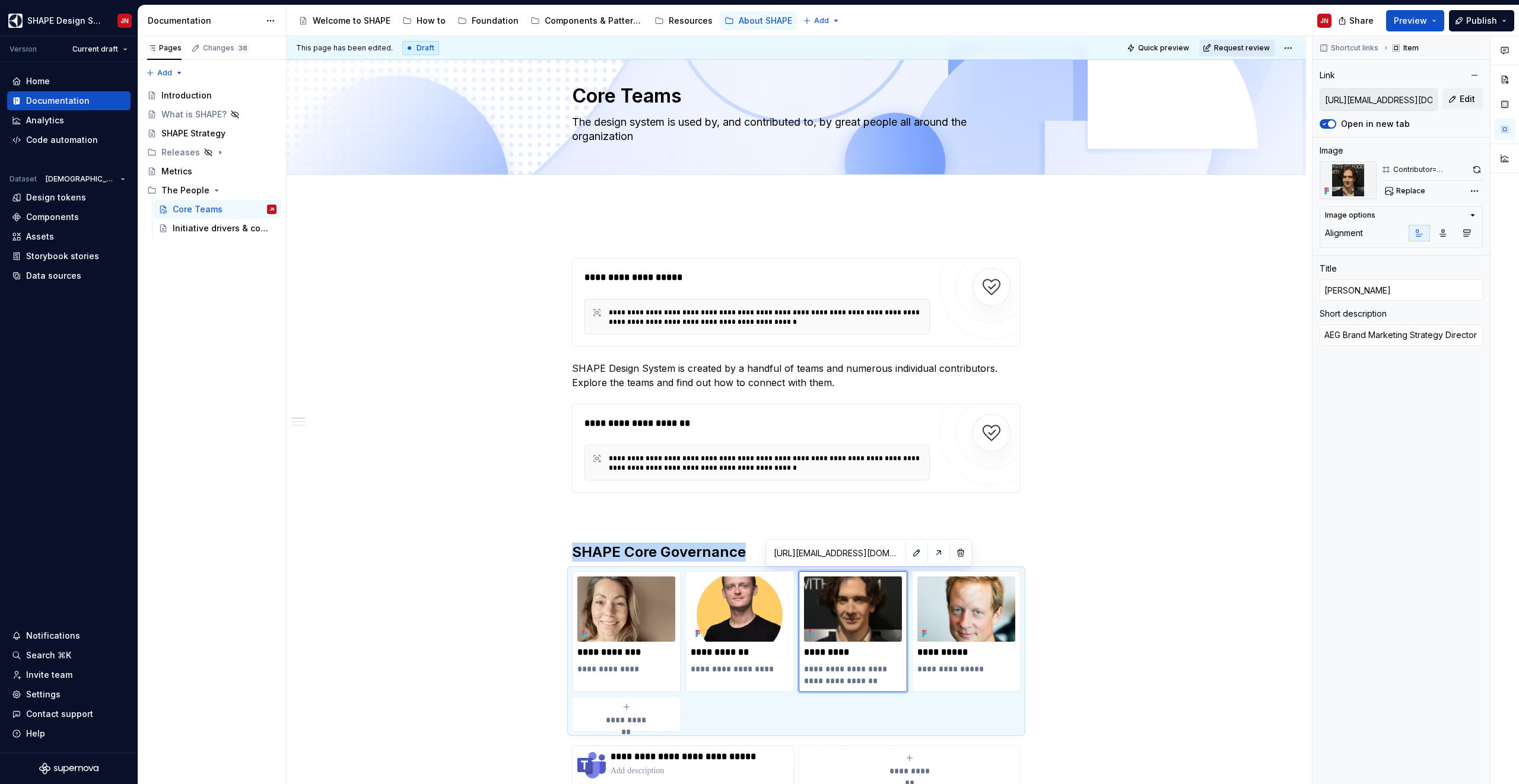
click at [1264, 47] on span "Request review" at bounding box center [1242, 48] width 56 height 10
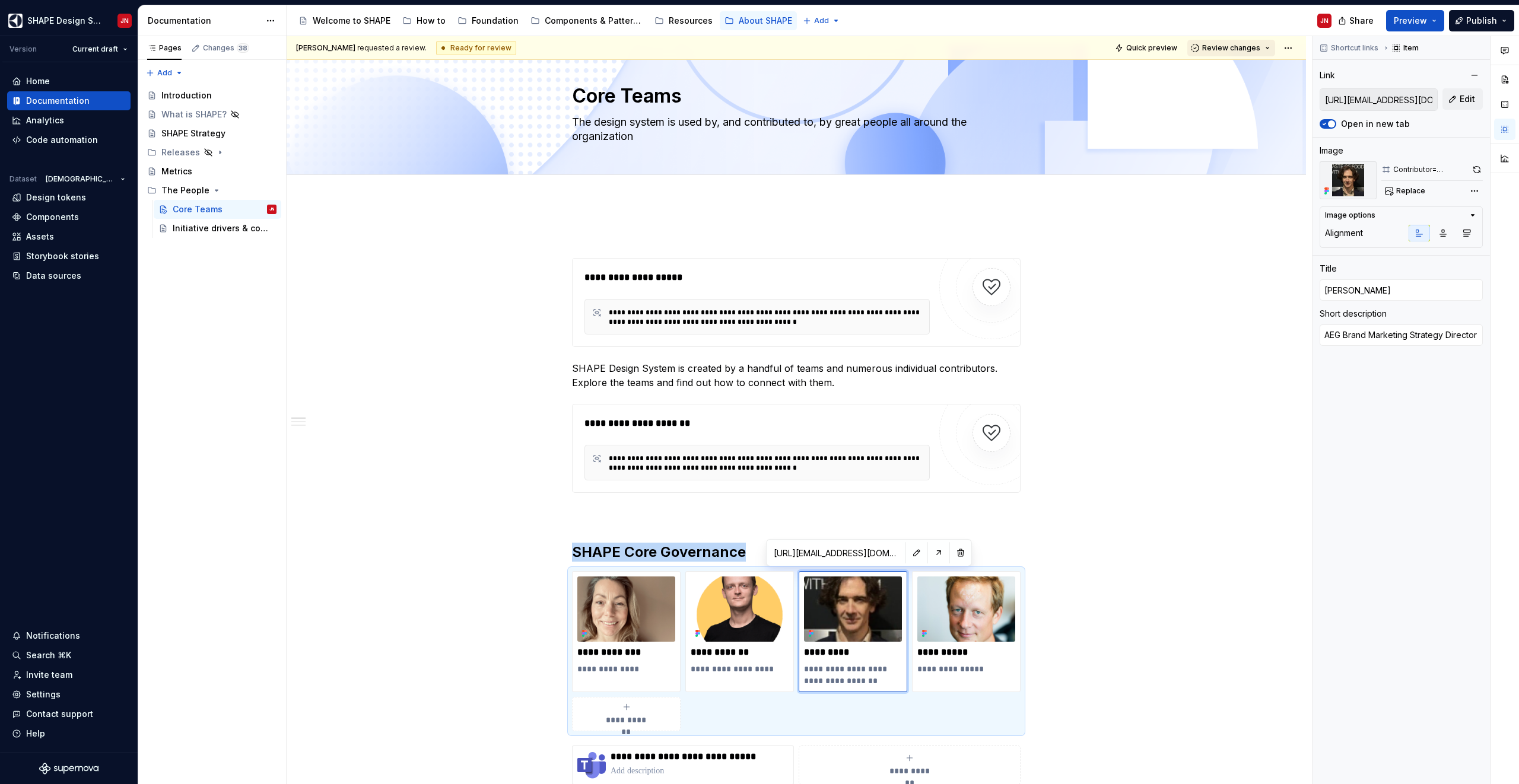
click at [1259, 46] on span "Review changes" at bounding box center [1231, 48] width 58 height 10
click at [1262, 80] on div "This page is ready to publish." at bounding box center [1270, 83] width 104 height 10
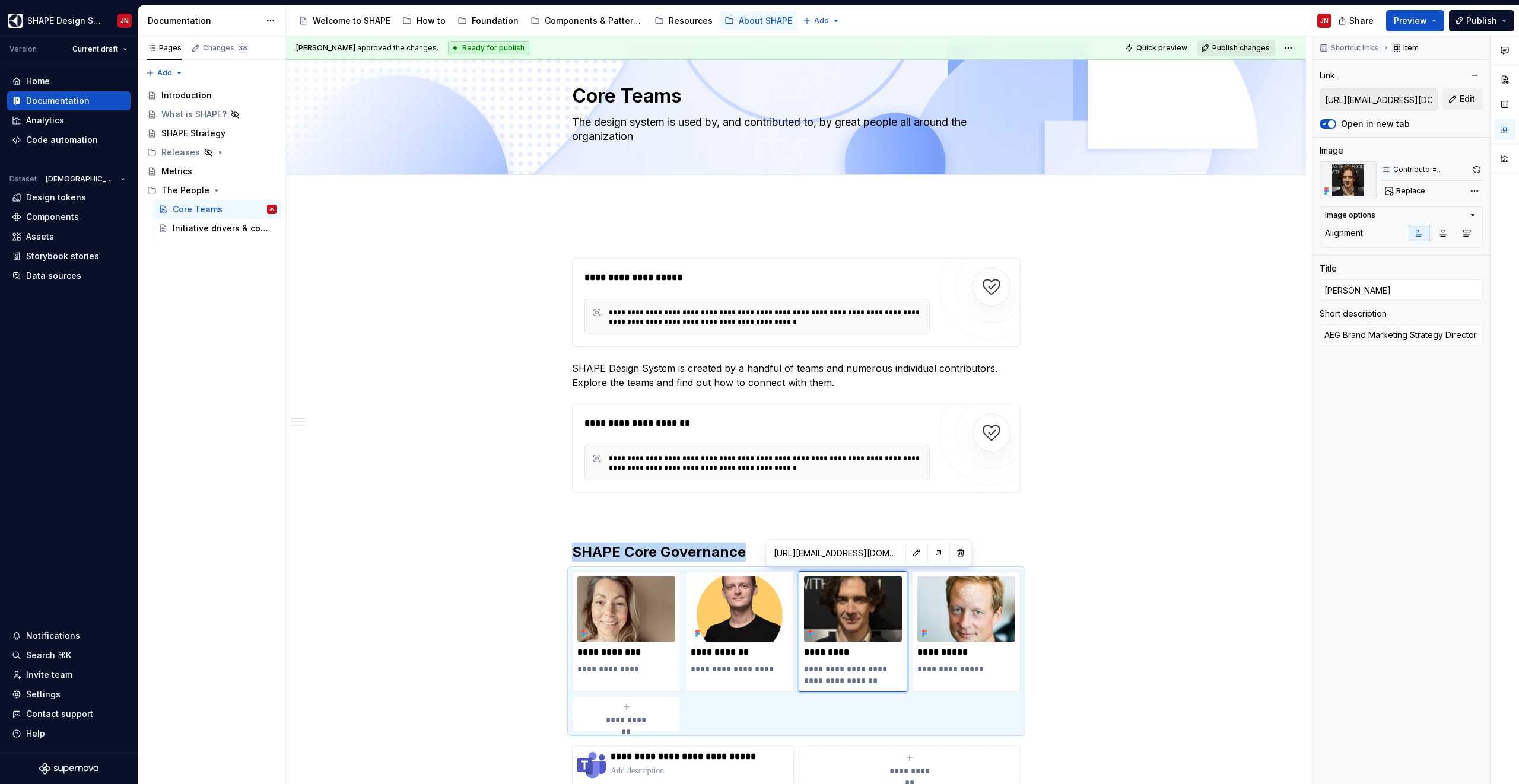
click at [1243, 43] on span "Publish changes" at bounding box center [1241, 48] width 58 height 10
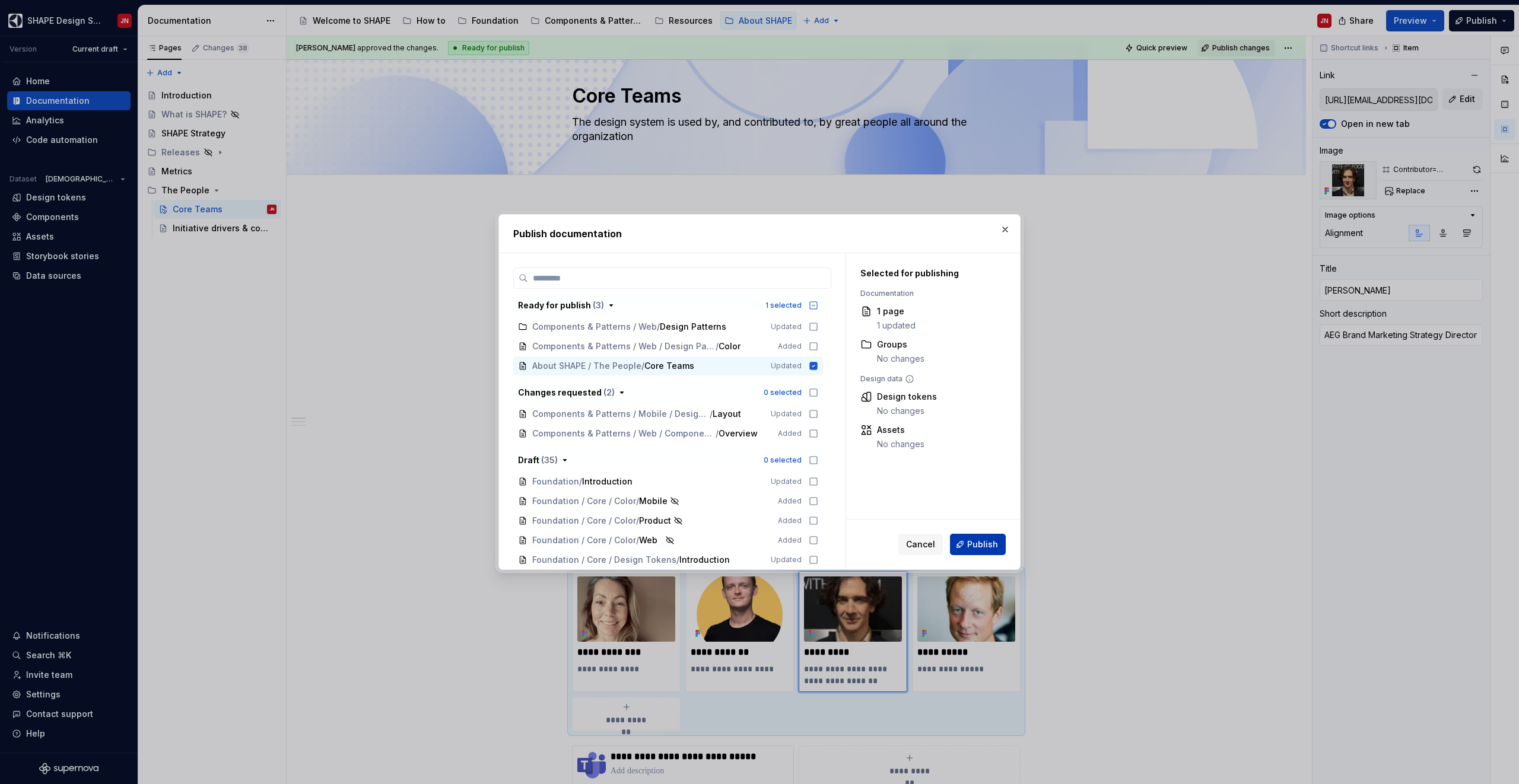
click at [980, 543] on span "Publish" at bounding box center [983, 544] width 31 height 12
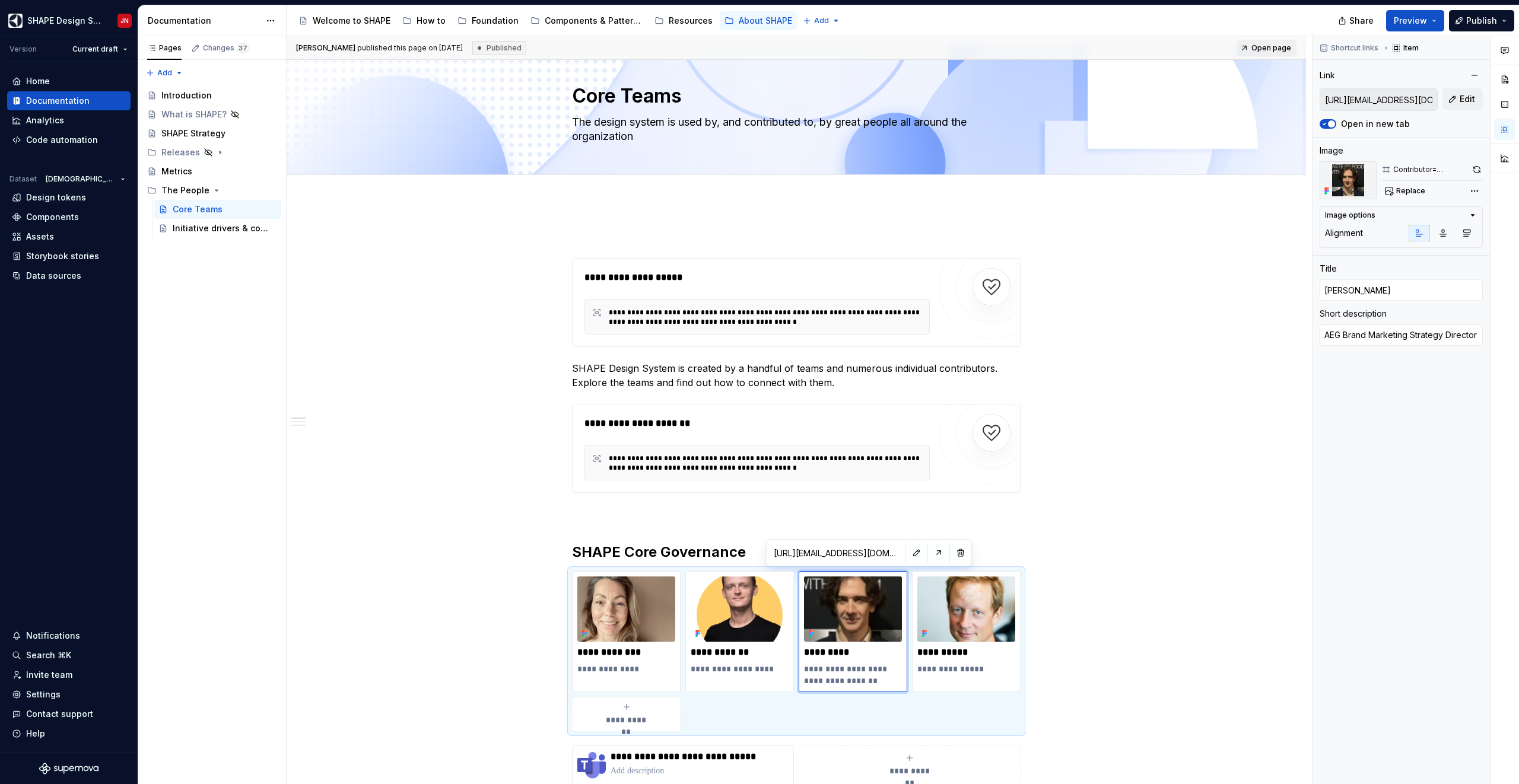
type textarea "*"
